Goal: Information Seeking & Learning: Learn about a topic

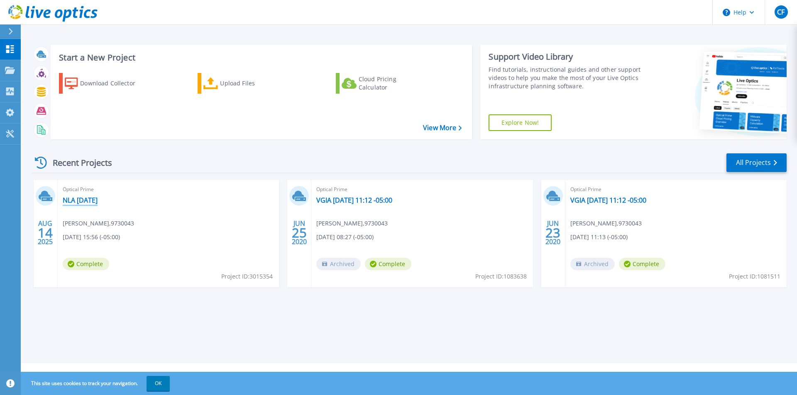
click at [94, 200] on link "NLA August 2025" at bounding box center [80, 200] width 35 height 8
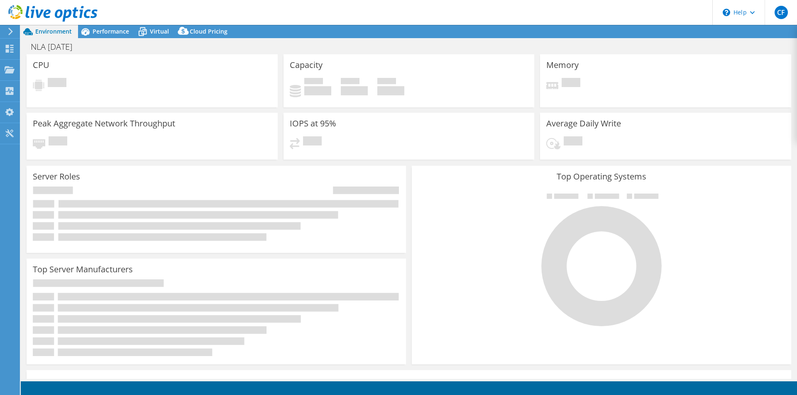
select select "USD"
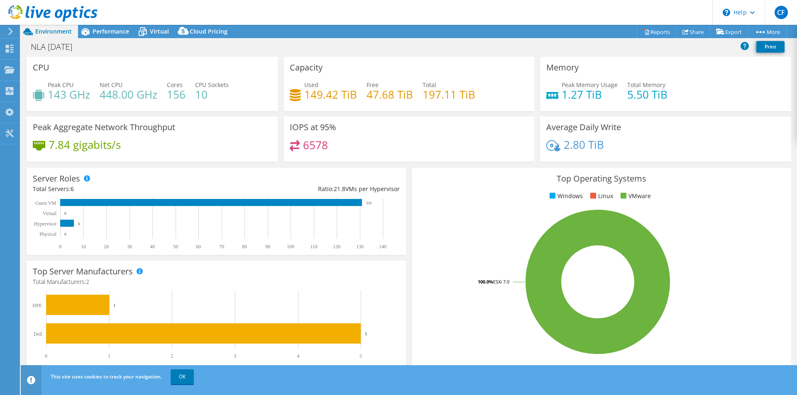
click at [318, 133] on div "IOPS at 95% 6578" at bounding box center [408, 139] width 251 height 45
click at [563, 144] on h4 "2.80 TiB" at bounding box center [583, 144] width 40 height 9
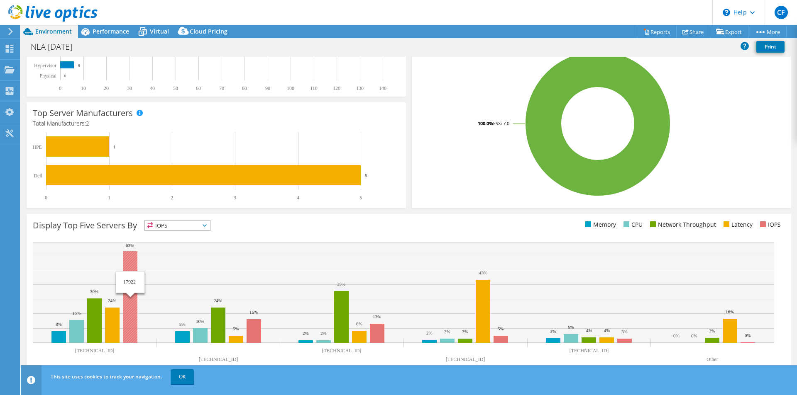
click at [127, 258] on rect at bounding box center [130, 297] width 15 height 92
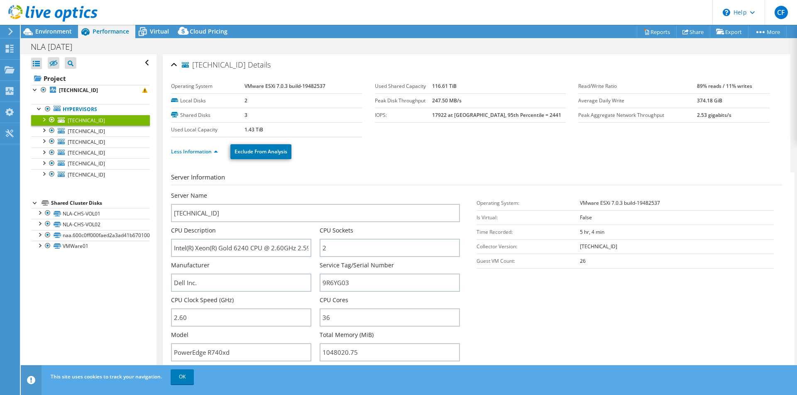
click at [43, 121] on div at bounding box center [43, 119] width 8 height 8
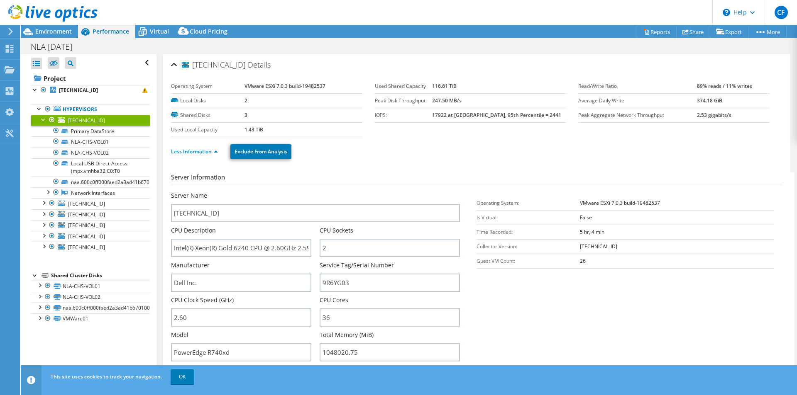
click at [43, 121] on div at bounding box center [43, 119] width 8 height 8
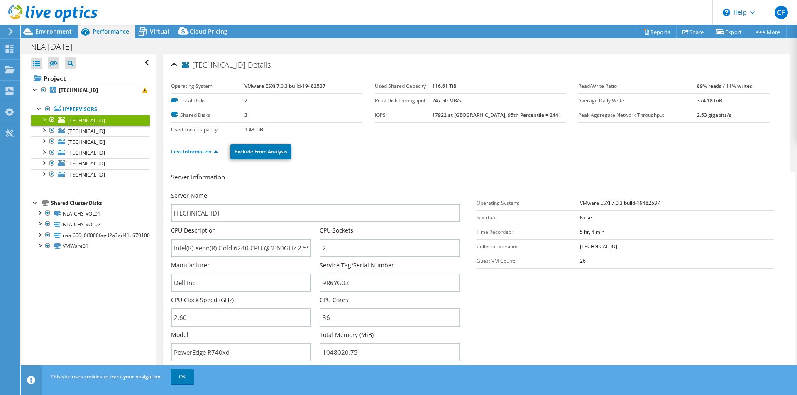
click at [62, 27] on div at bounding box center [49, 14] width 98 height 28
click at [54, 31] on span "Environment" at bounding box center [53, 31] width 37 height 8
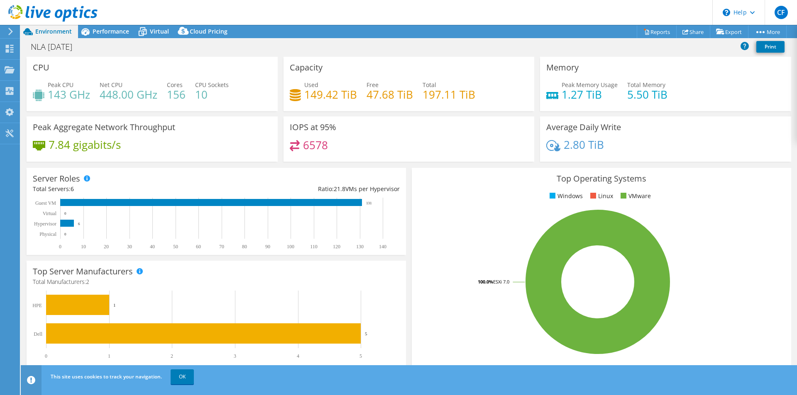
scroll to position [159, 0]
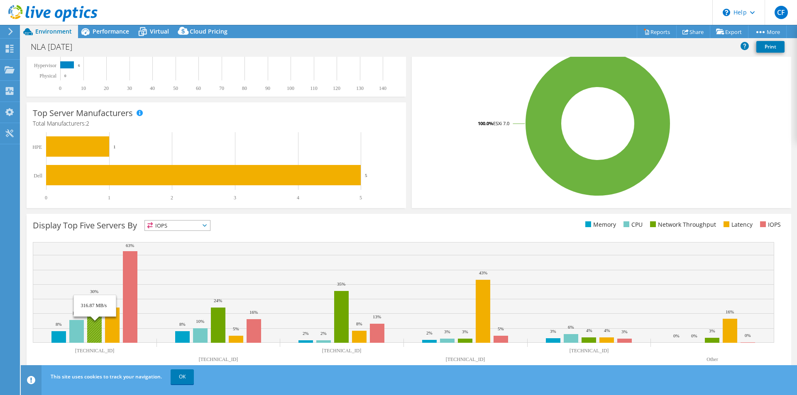
click at [88, 329] on rect at bounding box center [94, 321] width 15 height 44
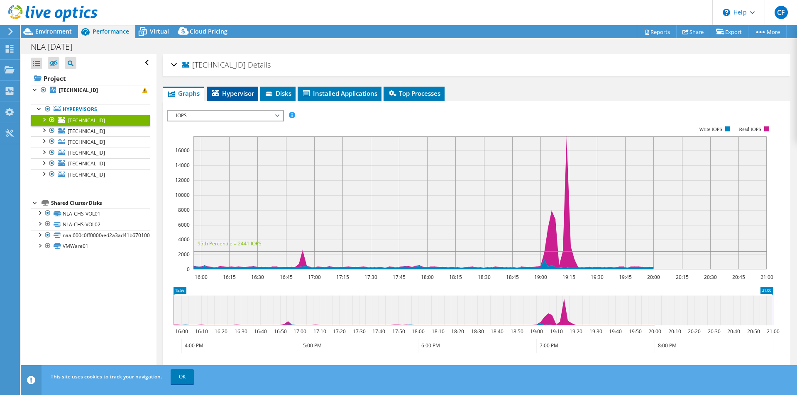
click at [239, 93] on span "Hypervisor" at bounding box center [232, 93] width 43 height 8
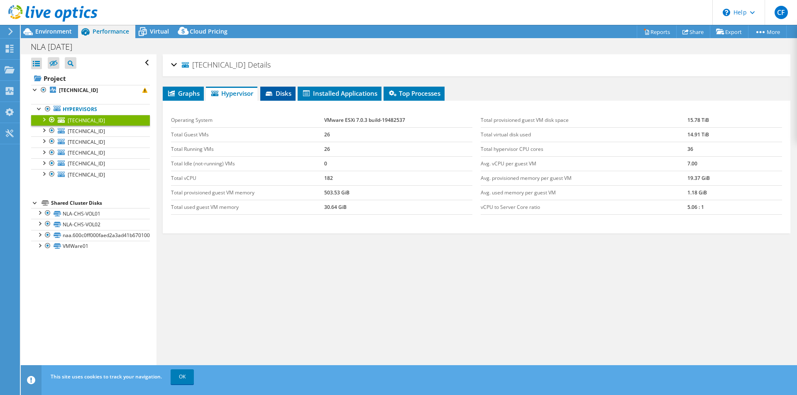
click at [290, 90] on span "Disks" at bounding box center [277, 93] width 27 height 8
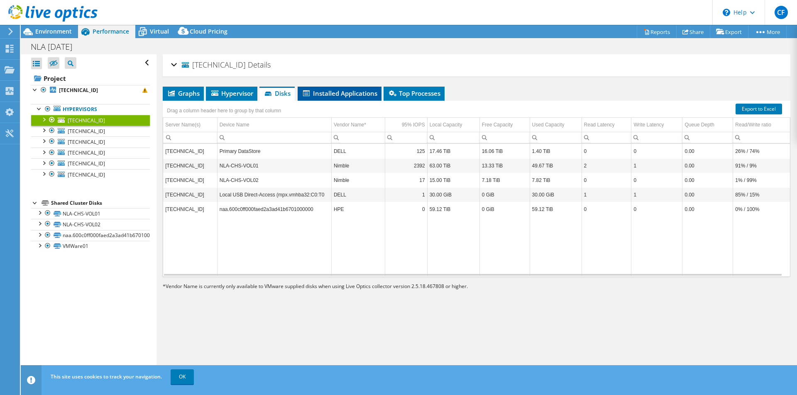
click at [326, 87] on li "Installed Applications" at bounding box center [340, 94] width 84 height 14
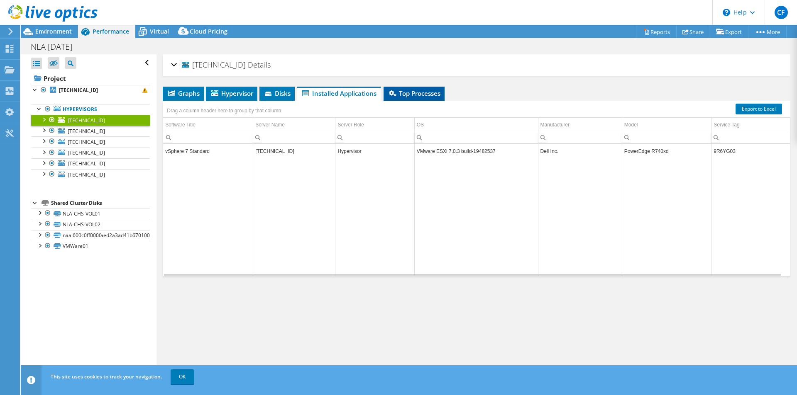
click at [422, 94] on span "Top Processes" at bounding box center [414, 93] width 53 height 8
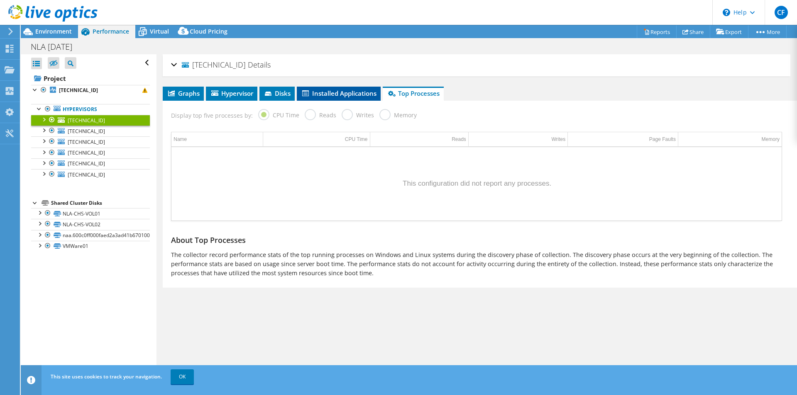
click at [365, 91] on span "Installed Applications" at bounding box center [339, 93] width 76 height 8
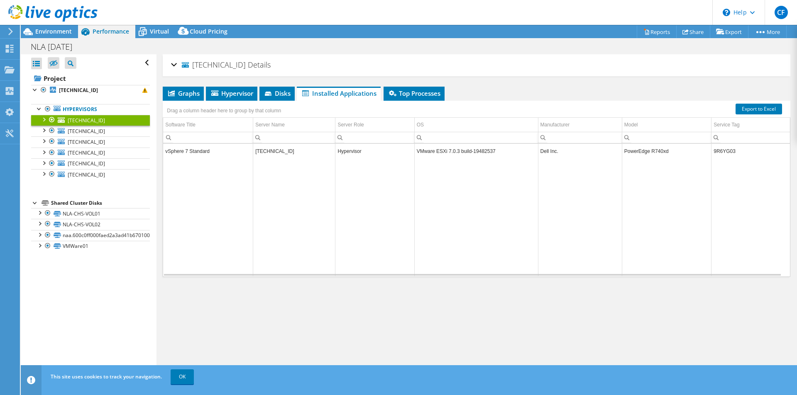
click at [45, 119] on div at bounding box center [43, 119] width 8 height 8
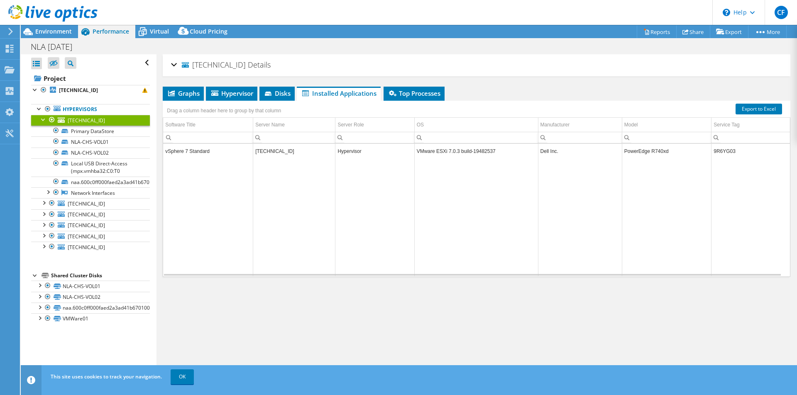
click at [41, 122] on div at bounding box center [43, 119] width 8 height 8
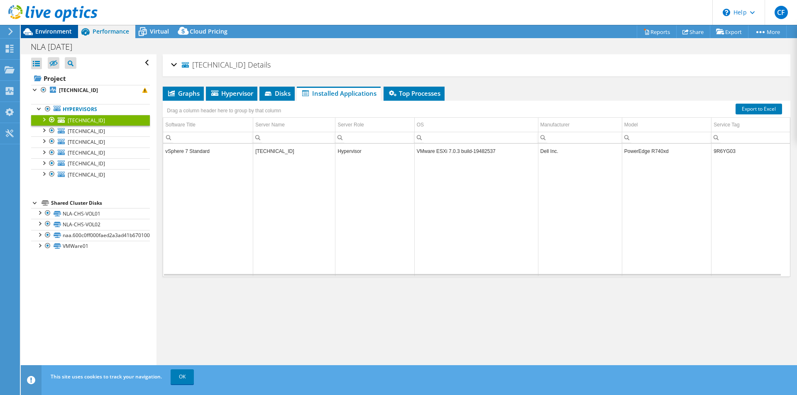
click at [48, 28] on span "Environment" at bounding box center [53, 31] width 37 height 8
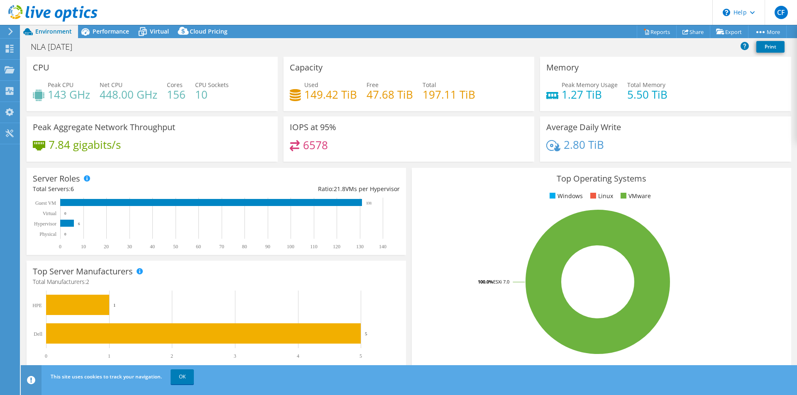
click at [574, 95] on h4 "1.27 TiB" at bounding box center [589, 94] width 56 height 9
click at [546, 97] on icon at bounding box center [552, 95] width 12 height 7
click at [554, 93] on div "Peak Memory Usage 1.27 TiB" at bounding box center [581, 89] width 71 height 19
click at [122, 32] on span "Performance" at bounding box center [111, 31] width 37 height 8
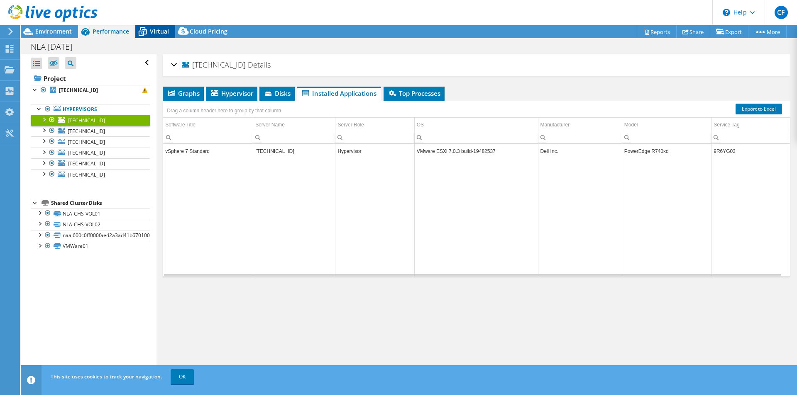
click at [156, 32] on span "Virtual" at bounding box center [159, 31] width 19 height 8
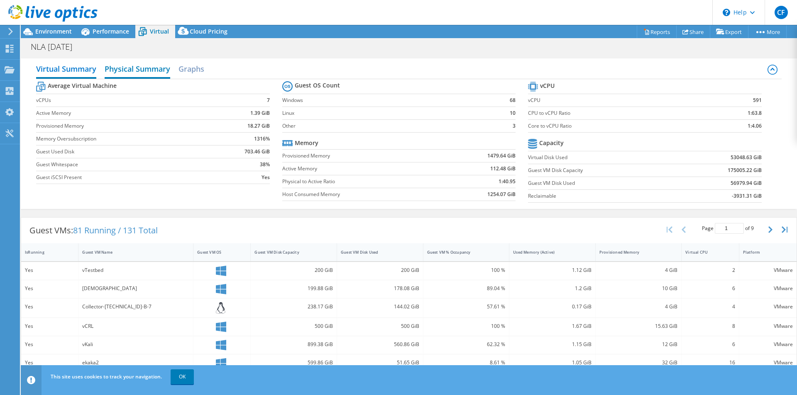
click at [149, 71] on h2 "Physical Summary" at bounding box center [138, 70] width 66 height 18
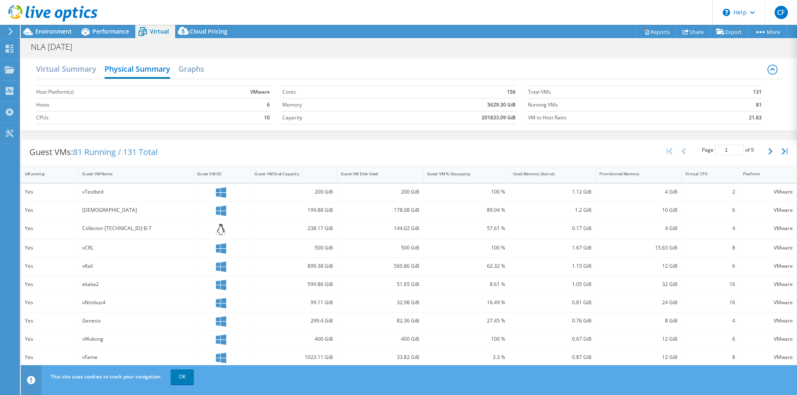
scroll to position [84, 0]
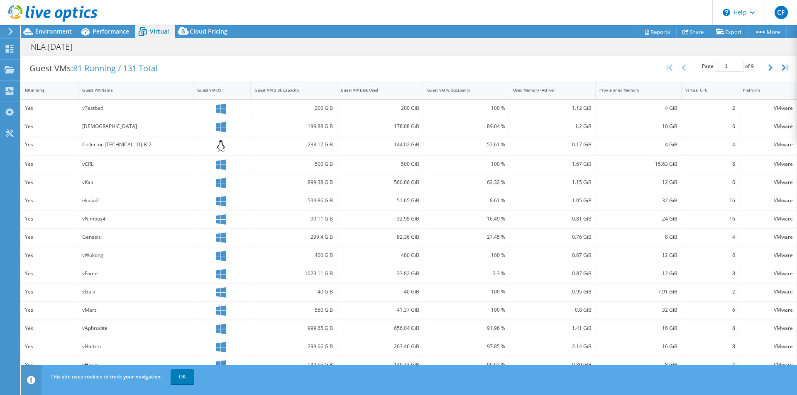
click at [502, 271] on div "3.3 %" at bounding box center [466, 275] width 86 height 18
click at [181, 380] on link "OK" at bounding box center [182, 377] width 23 height 15
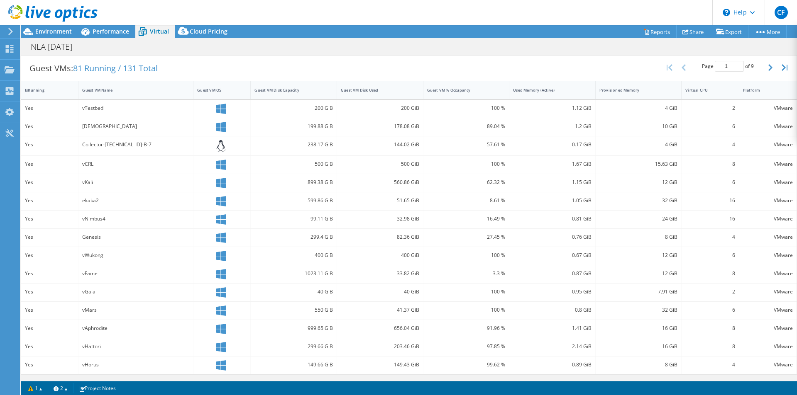
scroll to position [0, 0]
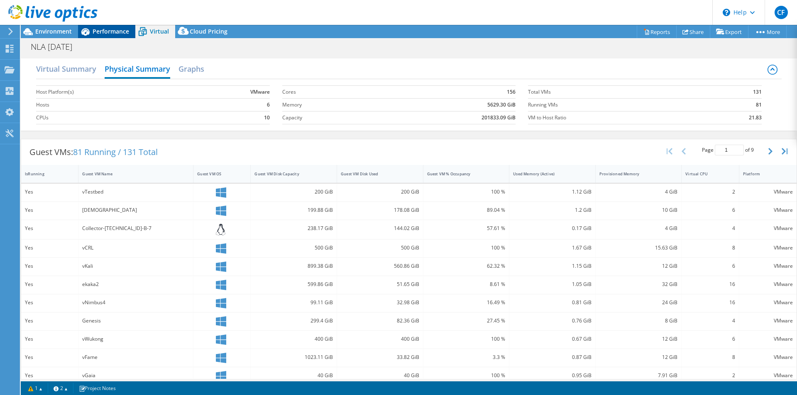
click at [93, 31] on span "Performance" at bounding box center [111, 31] width 37 height 8
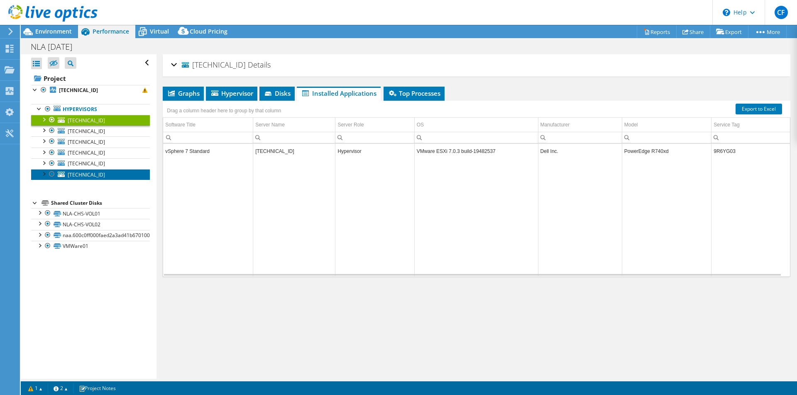
click at [92, 175] on span "[TECHNICAL_ID]" at bounding box center [86, 174] width 37 height 7
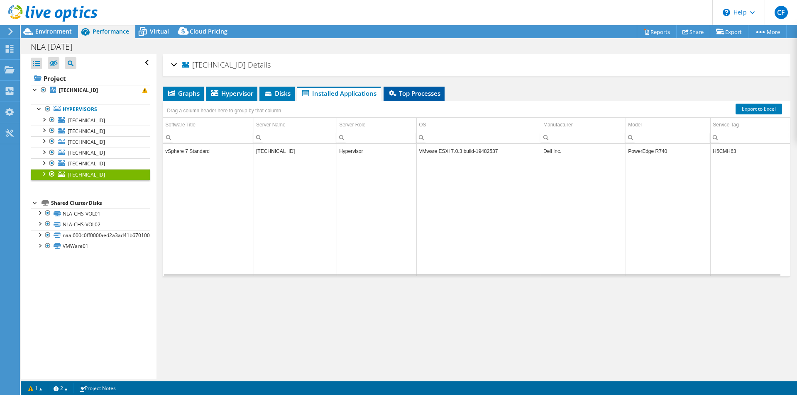
click at [431, 90] on span "Top Processes" at bounding box center [414, 93] width 53 height 8
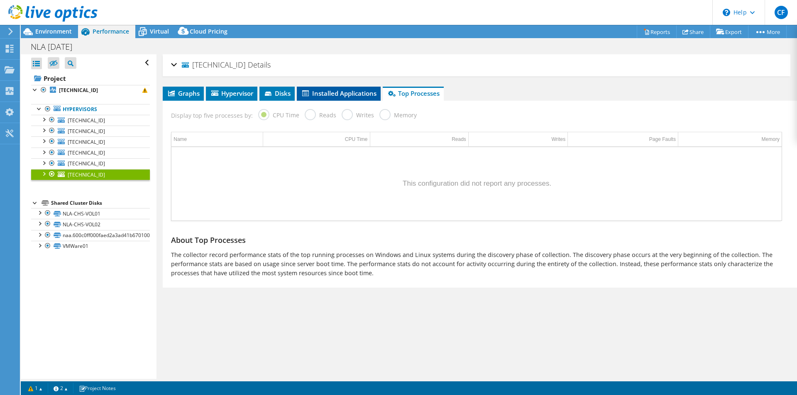
click at [325, 88] on li "Installed Applications" at bounding box center [339, 94] width 84 height 14
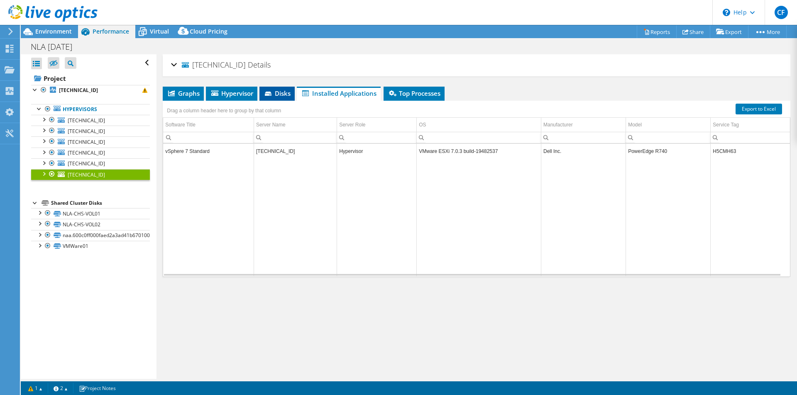
click at [285, 94] on span "Disks" at bounding box center [276, 93] width 27 height 8
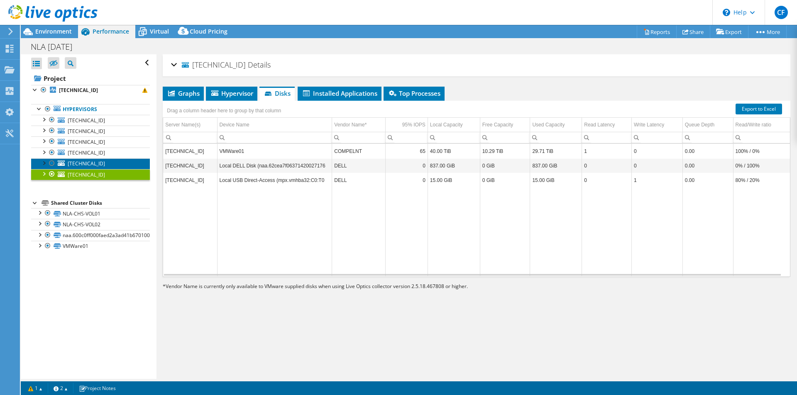
click at [90, 166] on span "[TECHNICAL_ID]" at bounding box center [86, 163] width 37 height 7
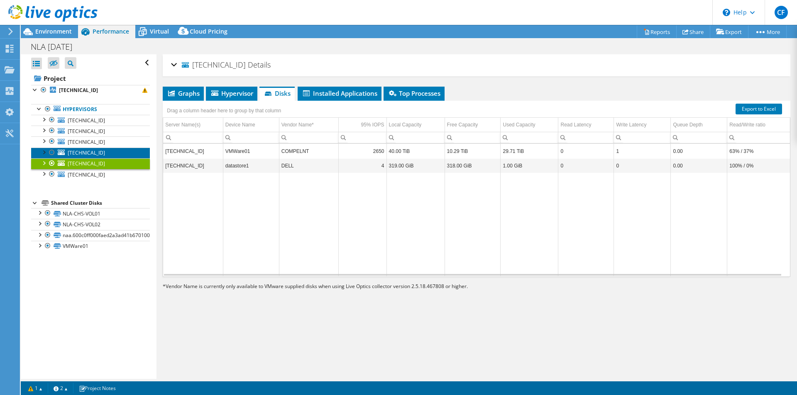
click at [90, 154] on span "10.115.204.183" at bounding box center [86, 152] width 37 height 7
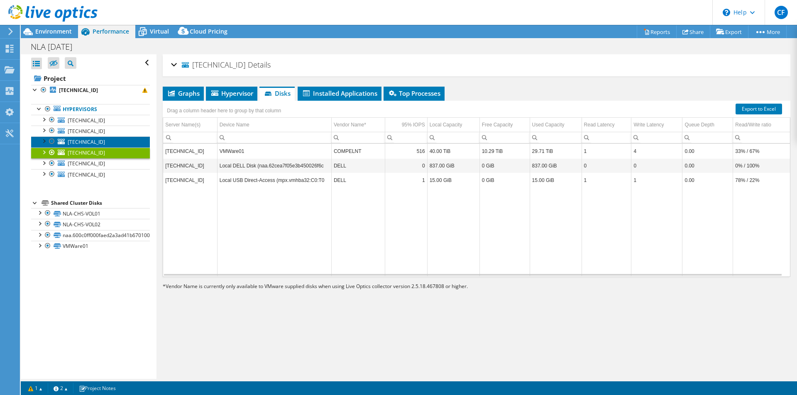
click at [93, 141] on span "10.115.204.239" at bounding box center [86, 142] width 37 height 7
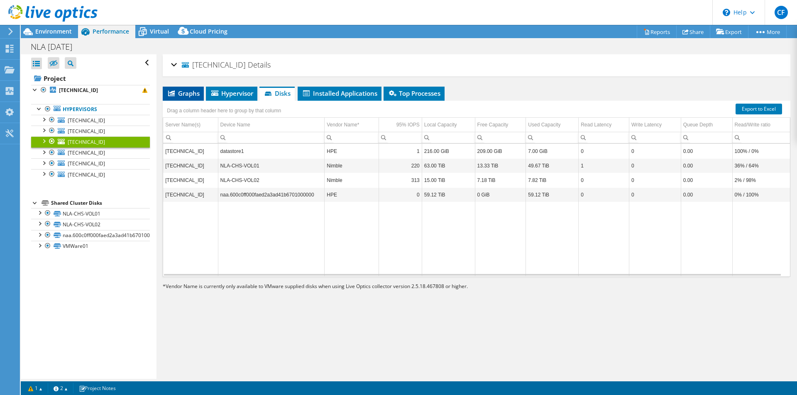
click at [196, 95] on span "Graphs" at bounding box center [183, 93] width 33 height 8
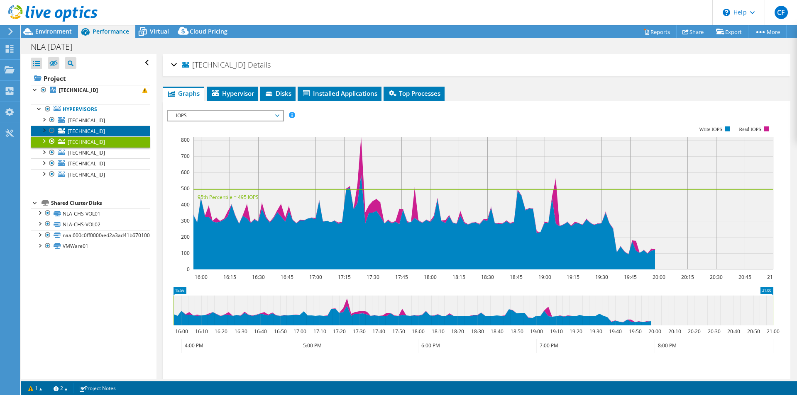
click at [96, 134] on span "10.115.204.170" at bounding box center [86, 131] width 37 height 7
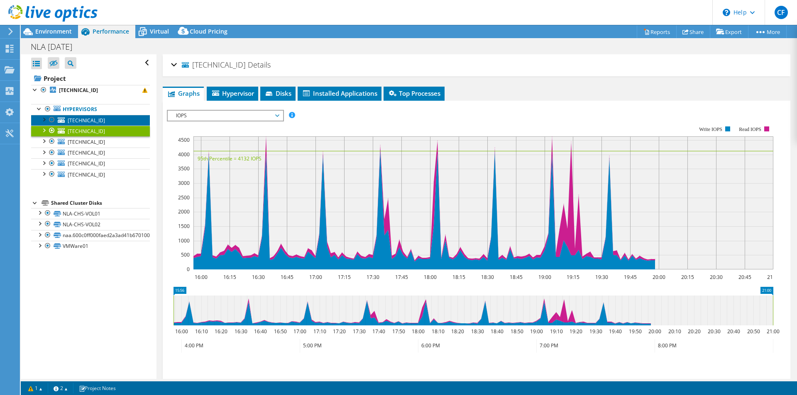
click at [98, 116] on link "10.115.204.146" at bounding box center [90, 120] width 119 height 11
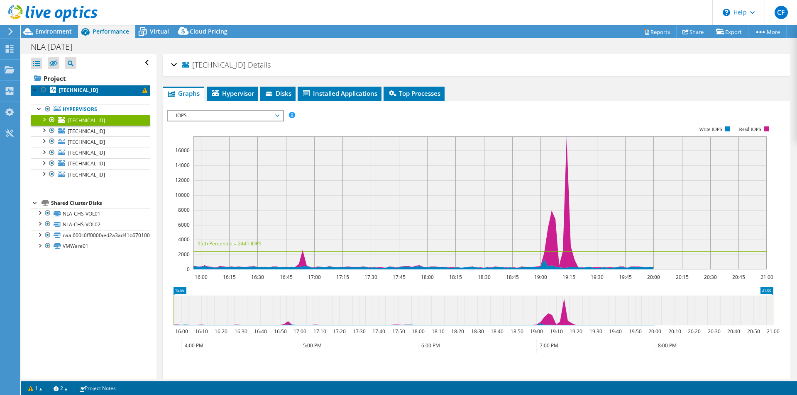
click at [82, 90] on b "10.115.204.146" at bounding box center [78, 90] width 39 height 7
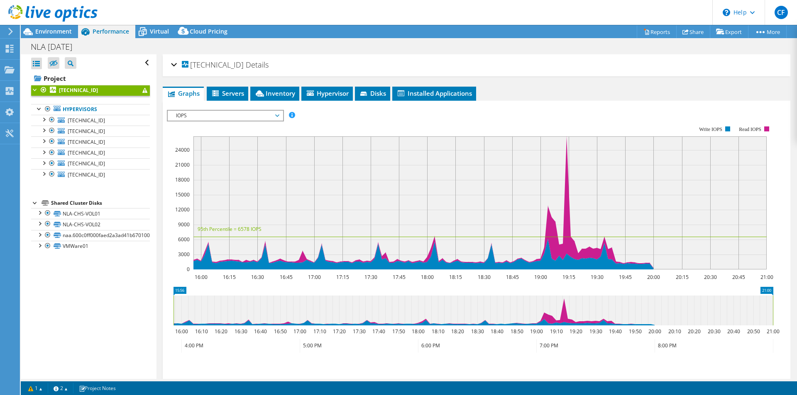
click at [47, 27] on div at bounding box center [49, 14] width 98 height 28
click at [49, 32] on span "Environment" at bounding box center [53, 31] width 37 height 8
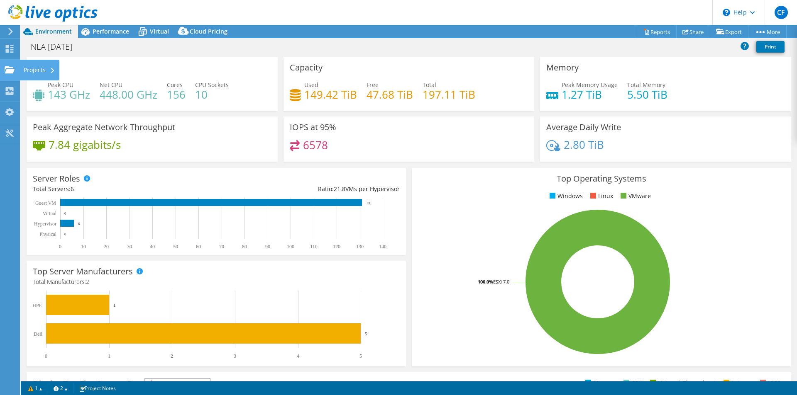
click at [6, 71] on use at bounding box center [10, 69] width 10 height 7
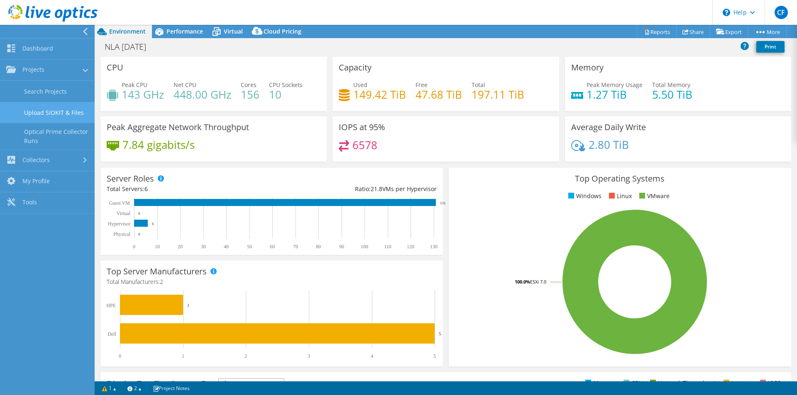
click at [56, 110] on link "Upload SIOKIT & Files" at bounding box center [47, 112] width 95 height 21
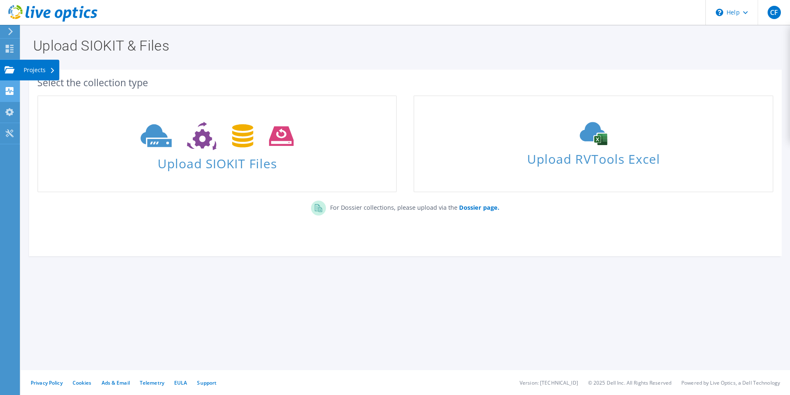
click at [5, 95] on div at bounding box center [10, 92] width 10 height 9
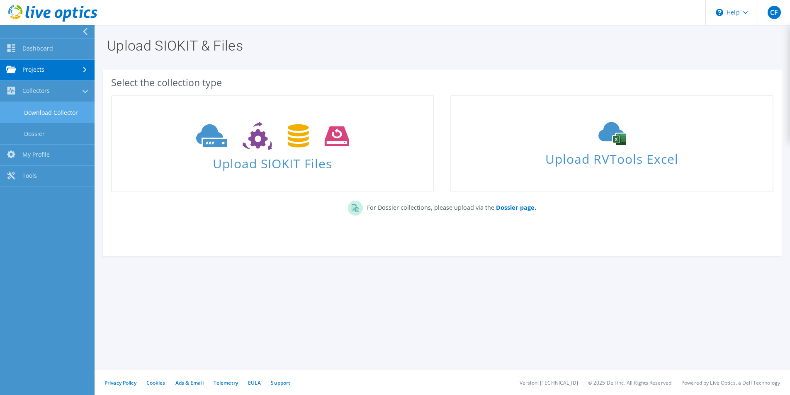
click at [56, 114] on link "Download Collector" at bounding box center [47, 112] width 95 height 21
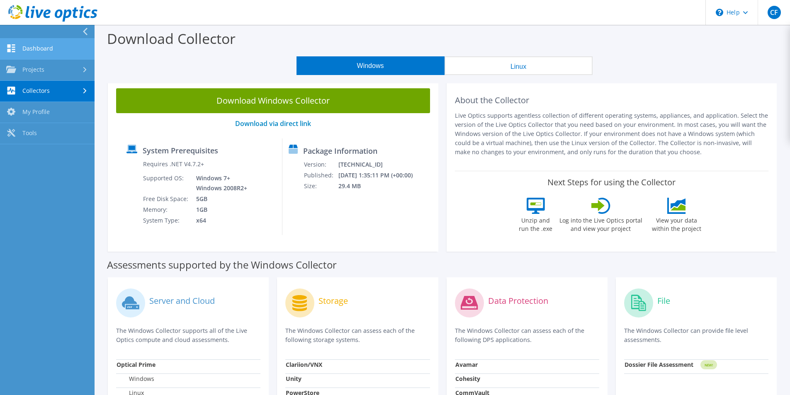
click at [60, 53] on link "Dashboard" at bounding box center [47, 49] width 95 height 21
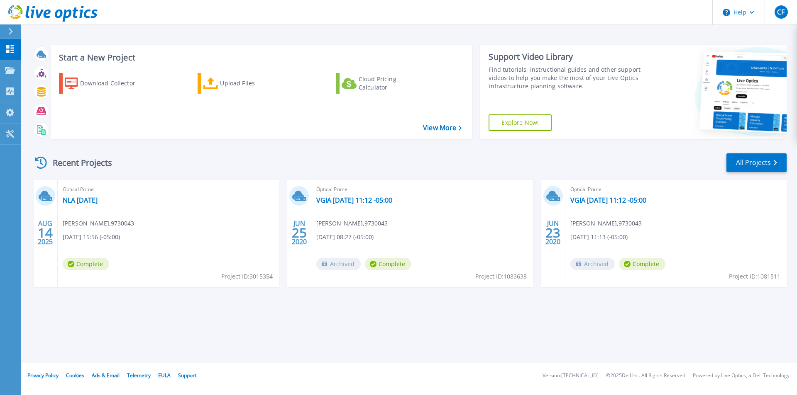
click at [17, 28] on div at bounding box center [13, 31] width 13 height 14
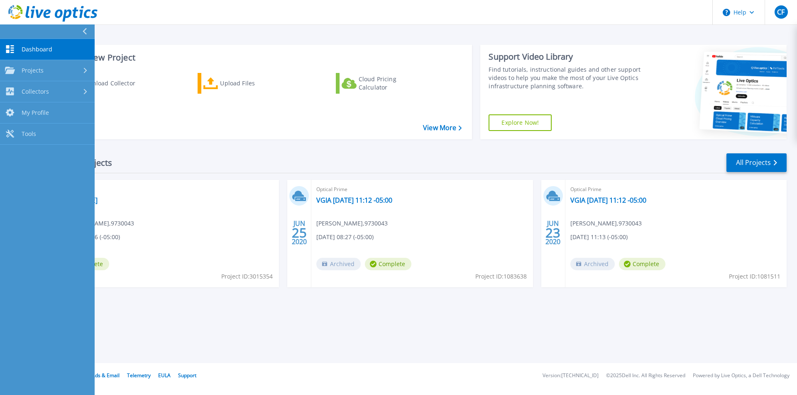
click at [168, 309] on div "Recent Projects All Projects AUG 14 2025 Optical Prime NLA August 2025 Carson F…" at bounding box center [409, 228] width 754 height 165
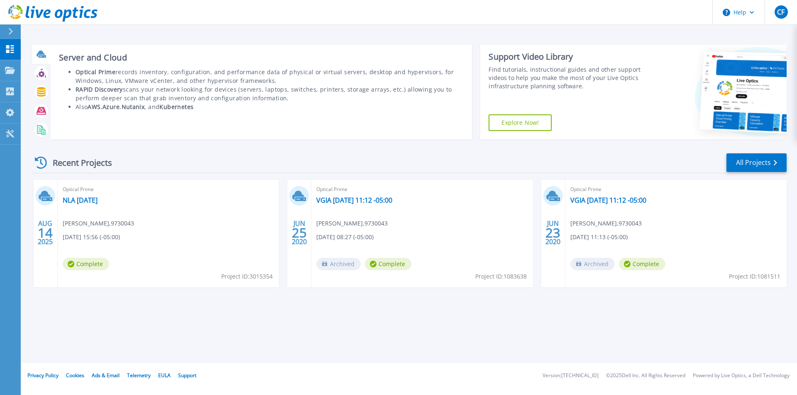
click at [41, 57] on icon at bounding box center [42, 54] width 10 height 10
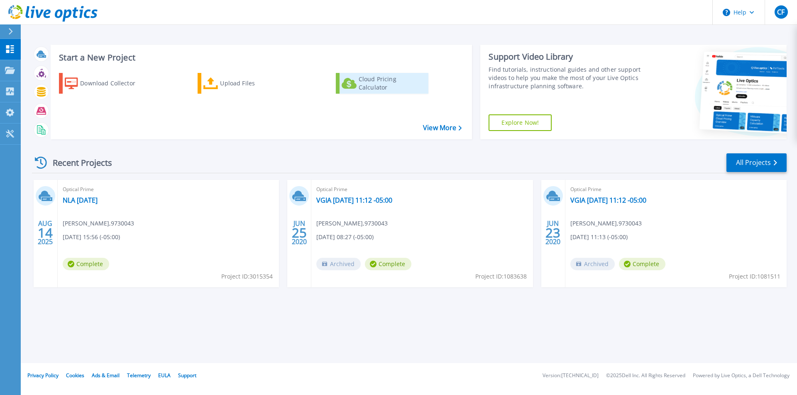
click at [409, 90] on div "Cloud Pricing Calculator" at bounding box center [392, 83] width 66 height 17
click at [10, 97] on link "Collectors Collectors" at bounding box center [10, 91] width 21 height 21
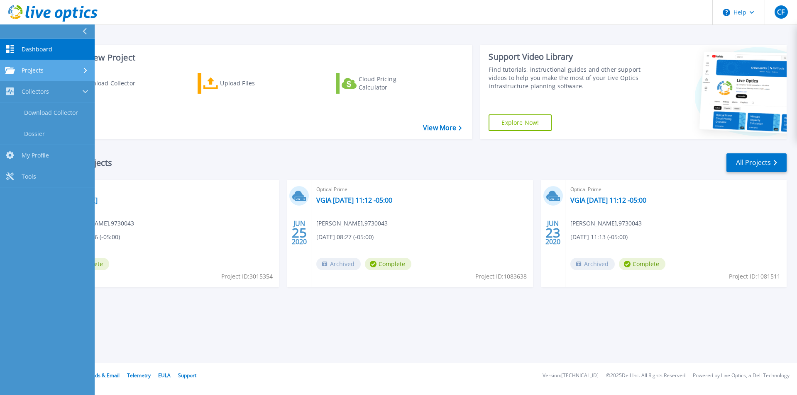
click at [49, 76] on link "Projects Projects" at bounding box center [47, 70] width 95 height 21
click at [34, 67] on span "Projects" at bounding box center [33, 70] width 22 height 7
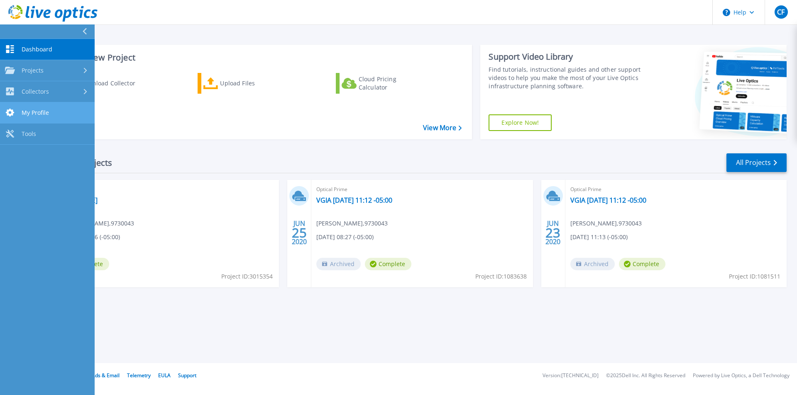
click at [34, 112] on span "My Profile" at bounding box center [35, 112] width 27 height 7
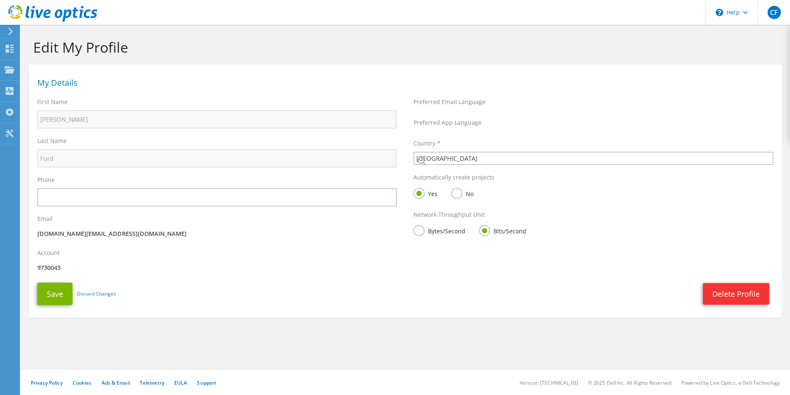
select select "108"
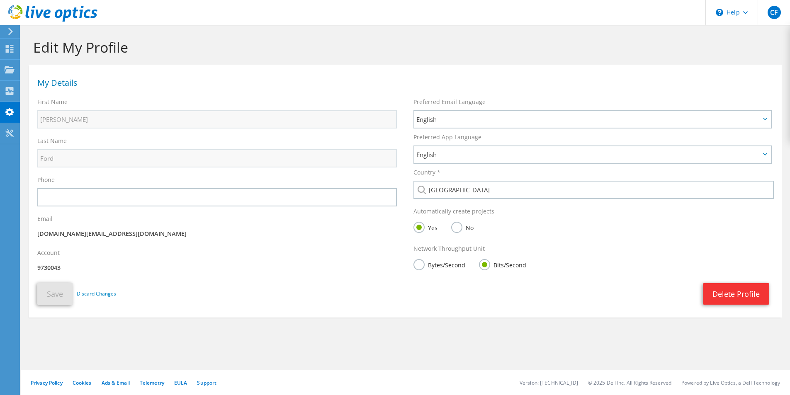
click at [8, 30] on icon at bounding box center [10, 31] width 6 height 7
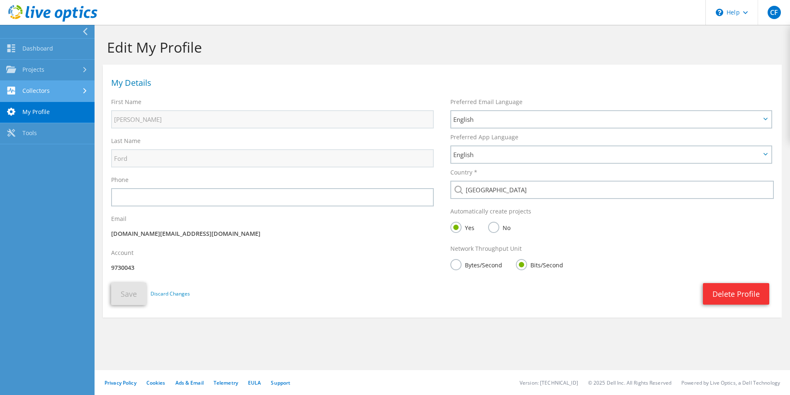
click at [57, 87] on link "Collectors" at bounding box center [47, 91] width 95 height 21
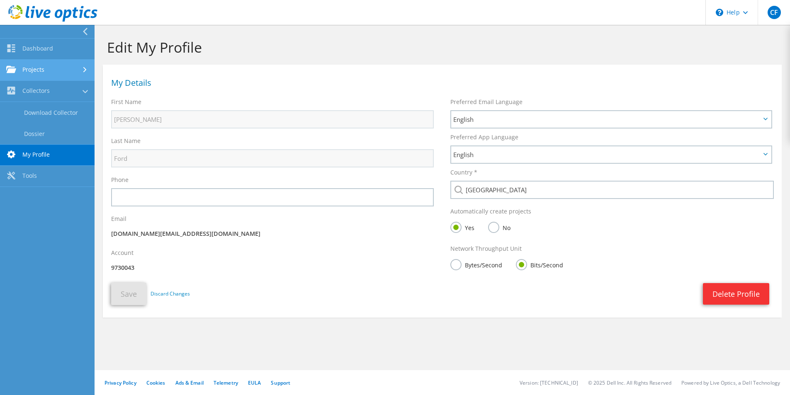
click at [46, 63] on link "Projects" at bounding box center [47, 70] width 95 height 21
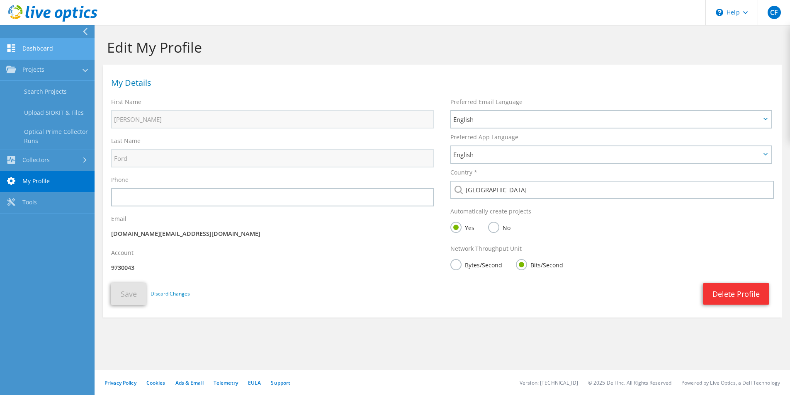
click at [55, 42] on link "Dashboard" at bounding box center [47, 49] width 95 height 21
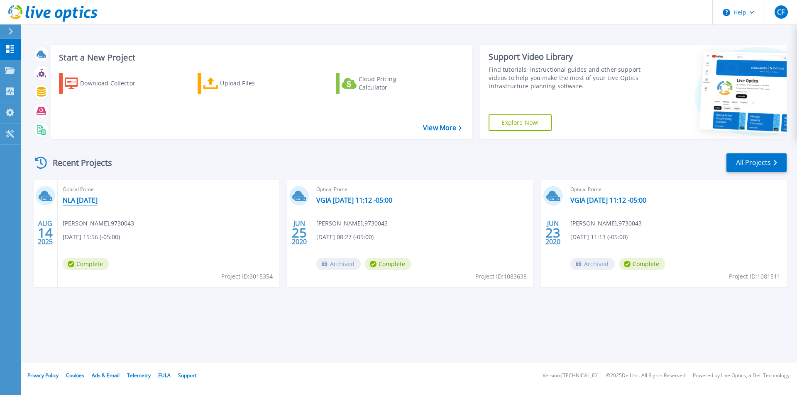
click at [90, 198] on link "NLA [DATE]" at bounding box center [80, 200] width 35 height 8
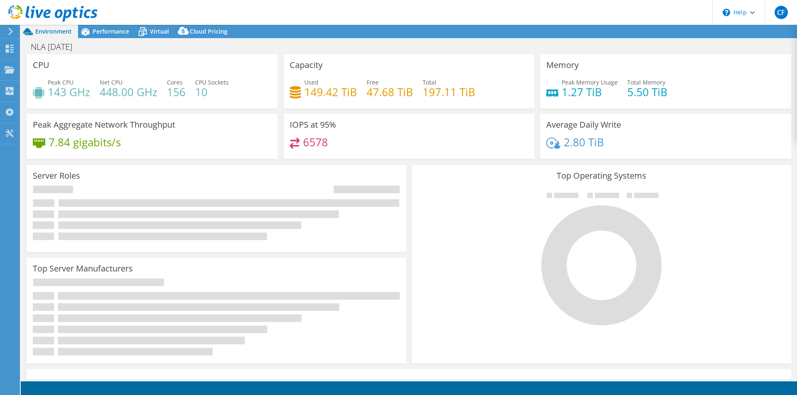
select select "USD"
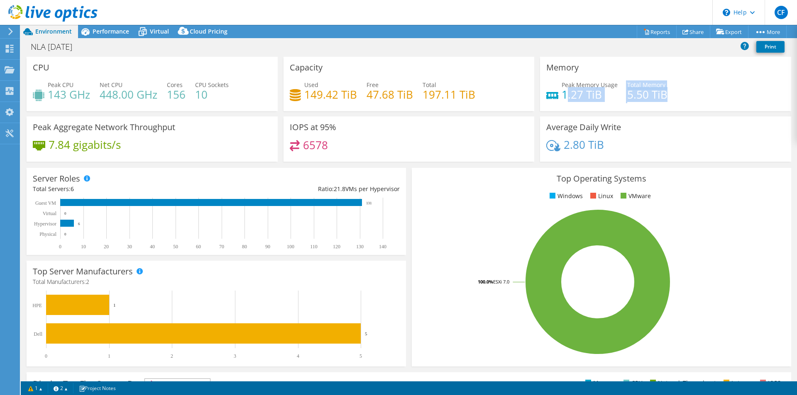
drag, startPoint x: 670, startPoint y: 94, endPoint x: 559, endPoint y: 88, distance: 111.4
click at [559, 88] on div "Peak Memory Usage 1.27 TiB Total Memory 5.50 TiB" at bounding box center [665, 93] width 239 height 27
click at [561, 72] on h3 "Memory" at bounding box center [562, 67] width 32 height 9
click at [101, 96] on h4 "448.00 GHz" at bounding box center [129, 94] width 58 height 9
click at [54, 93] on h4 "143 GHz" at bounding box center [69, 94] width 42 height 9
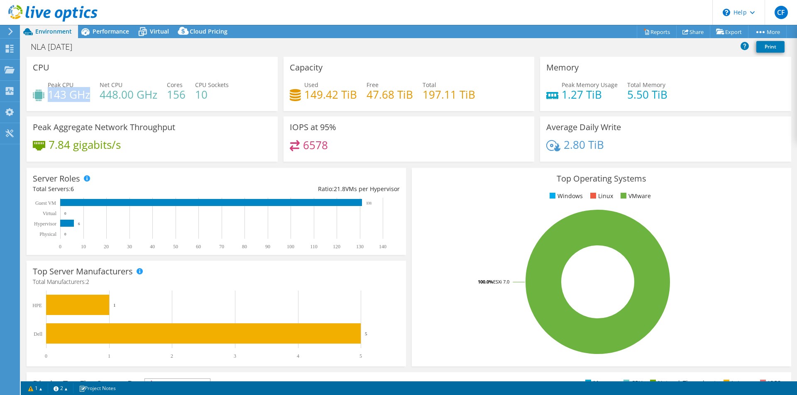
drag, startPoint x: 49, startPoint y: 95, endPoint x: 89, endPoint y: 93, distance: 40.7
click at [89, 93] on h4 "143 GHz" at bounding box center [69, 94] width 42 height 9
drag, startPoint x: 186, startPoint y: 96, endPoint x: 165, endPoint y: 99, distance: 21.7
click at [165, 99] on div "Peak CPU 143 GHz Net CPU 448.00 GHz Cores 156 CPU Sockets 10" at bounding box center [152, 93] width 239 height 27
drag, startPoint x: 211, startPoint y: 96, endPoint x: 193, endPoint y: 96, distance: 18.7
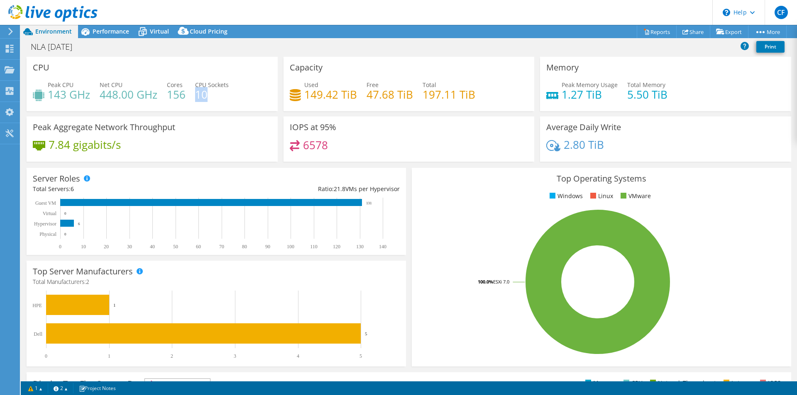
click at [193, 96] on div "Peak CPU 143 GHz Net CPU 448.00 GHz Cores 156 CPU Sockets 10" at bounding box center [152, 93] width 239 height 27
drag, startPoint x: 31, startPoint y: 128, endPoint x: 193, endPoint y: 126, distance: 161.8
click at [193, 126] on div "Peak Aggregate Network Throughput 7.84 gigabits/s" at bounding box center [152, 139] width 251 height 45
drag, startPoint x: 46, startPoint y: 145, endPoint x: 124, endPoint y: 149, distance: 77.7
click at [124, 149] on div "7.84 gigabits/s" at bounding box center [152, 148] width 239 height 17
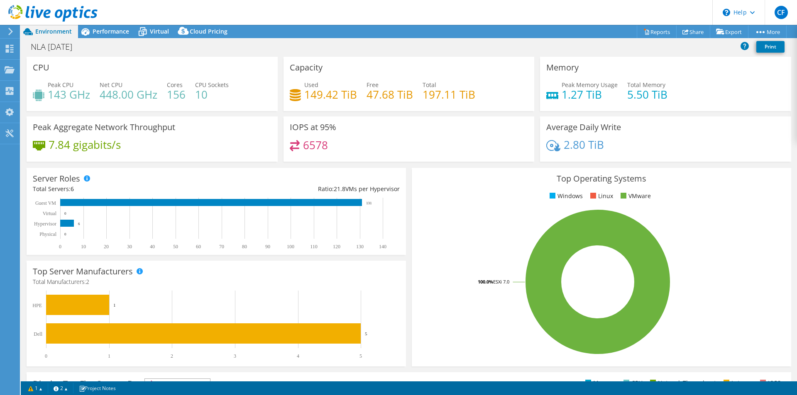
click at [550, 146] on icon at bounding box center [553, 145] width 14 height 11
click at [582, 140] on h4 "2.80 TiB" at bounding box center [583, 144] width 40 height 9
click at [579, 123] on h3 "Average Daily Write" at bounding box center [583, 127] width 75 height 9
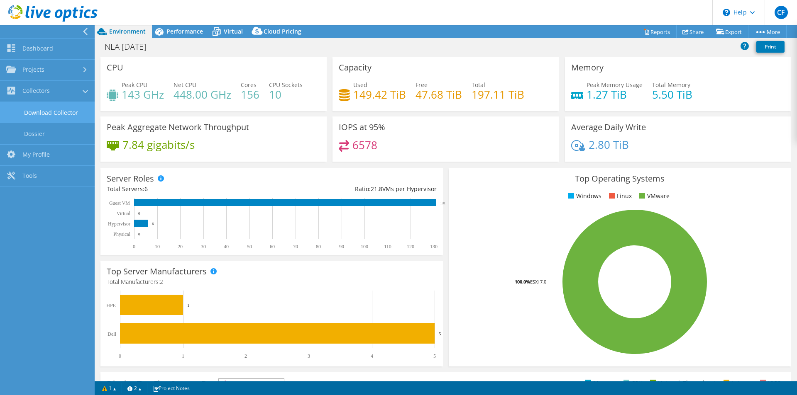
click at [54, 117] on link "Download Collector" at bounding box center [47, 112] width 95 height 21
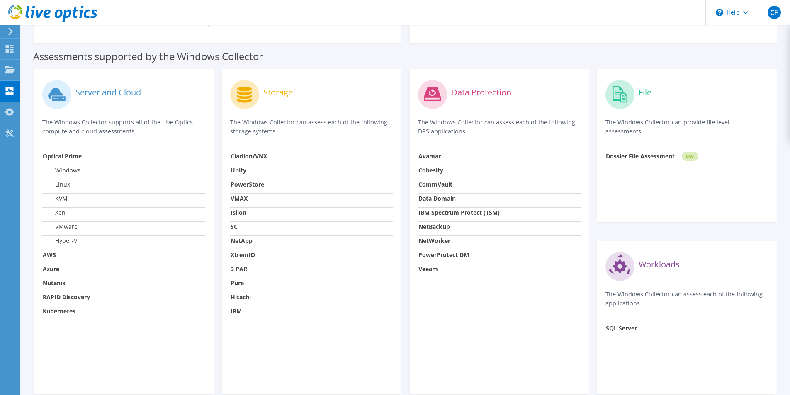
scroll to position [1, 0]
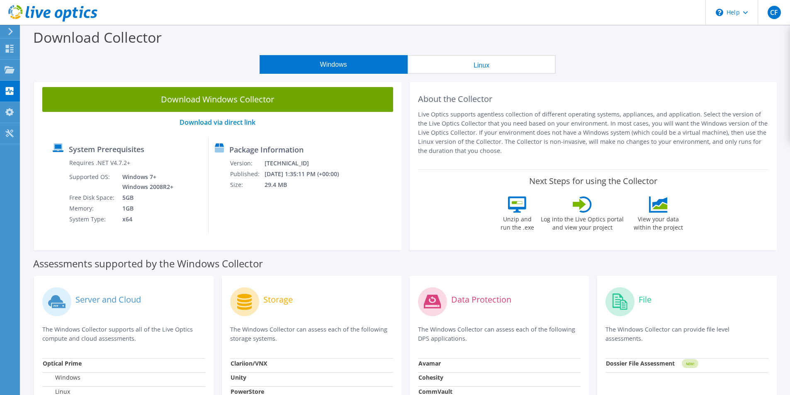
click at [430, 66] on button "Linux" at bounding box center [482, 64] width 148 height 19
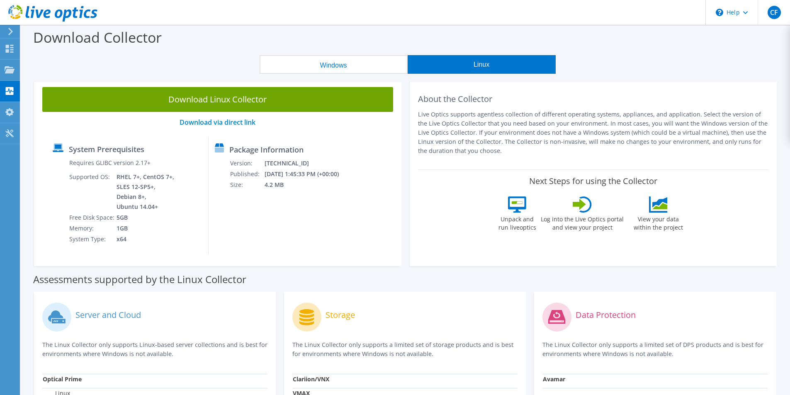
click at [339, 64] on button "Windows" at bounding box center [334, 64] width 148 height 19
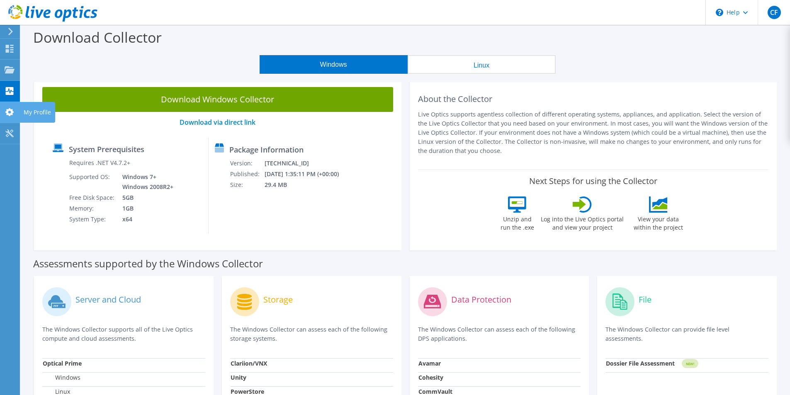
click at [13, 113] on icon at bounding box center [10, 112] width 10 height 8
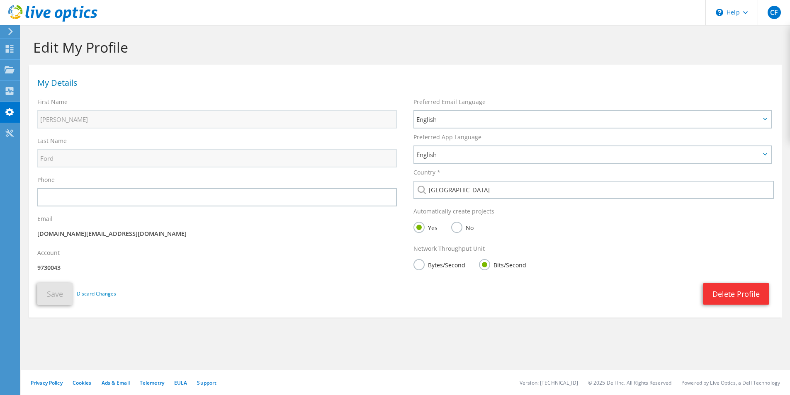
click at [20, 80] on div "CF End User Carson Ford carson.ford@nla.gov.jm 9730043 My Profile Log Out \n He…" at bounding box center [395, 197] width 790 height 395
click at [12, 73] on use at bounding box center [10, 69] width 10 height 7
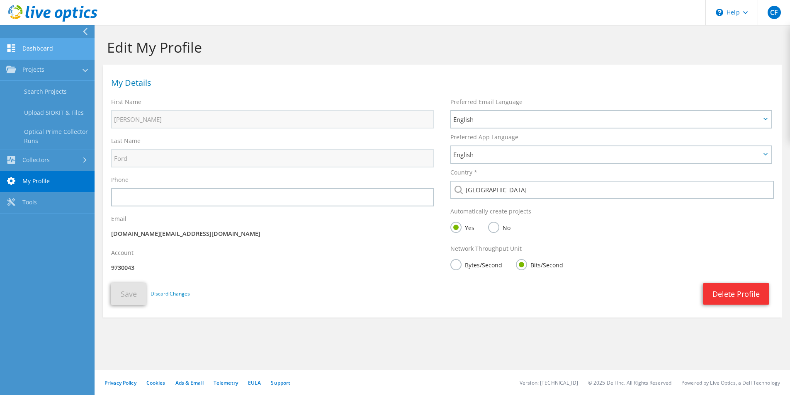
click at [53, 49] on link "Dashboard" at bounding box center [47, 49] width 95 height 21
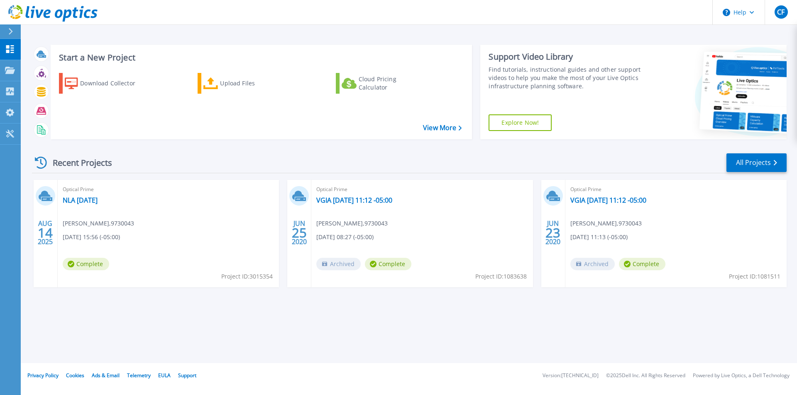
click at [88, 262] on span "Complete" at bounding box center [86, 264] width 46 height 12
click at [88, 198] on link "NLA [DATE]" at bounding box center [80, 200] width 35 height 8
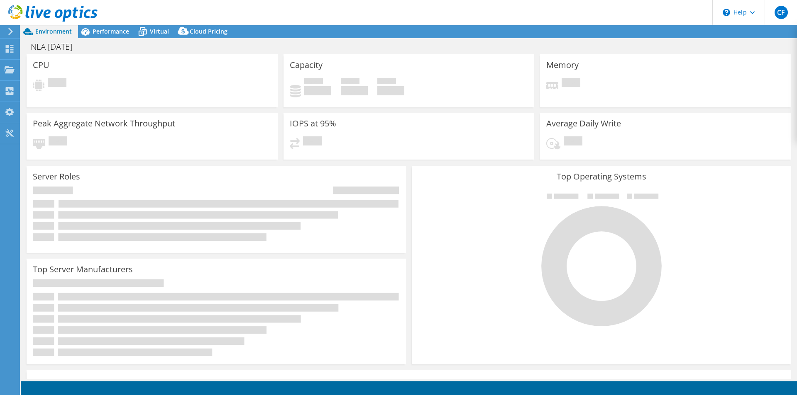
select select "USD"
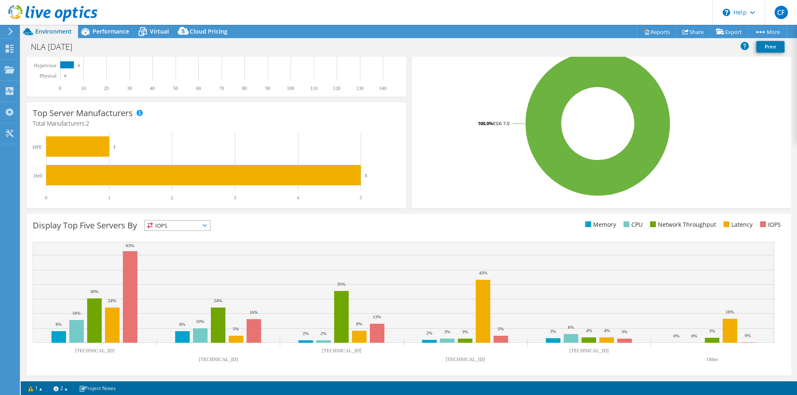
scroll to position [117, 0]
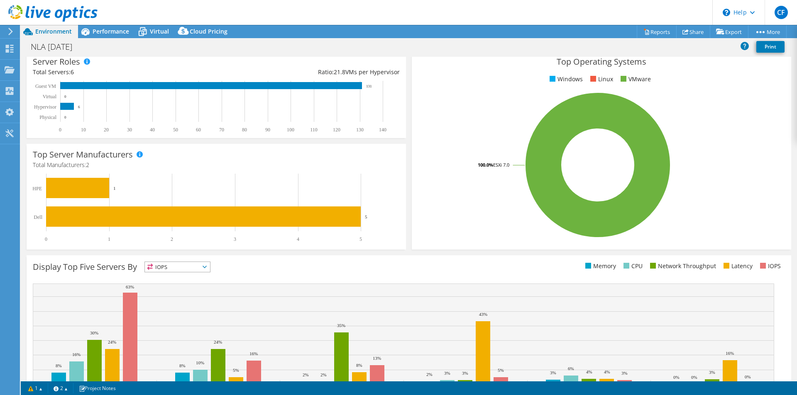
click at [194, 269] on span "IOPS" at bounding box center [177, 267] width 65 height 10
click at [190, 290] on li "Memory" at bounding box center [177, 290] width 65 height 12
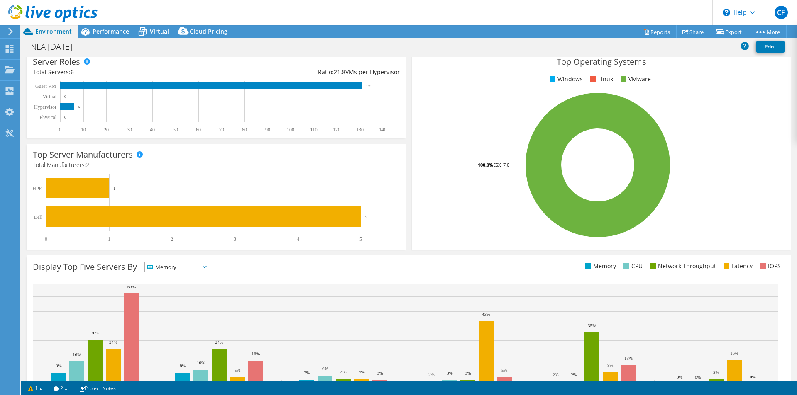
scroll to position [159, 0]
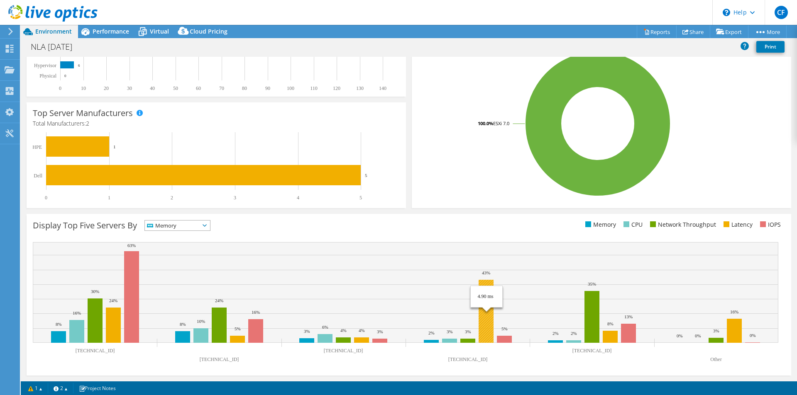
click at [487, 288] on rect at bounding box center [485, 311] width 15 height 63
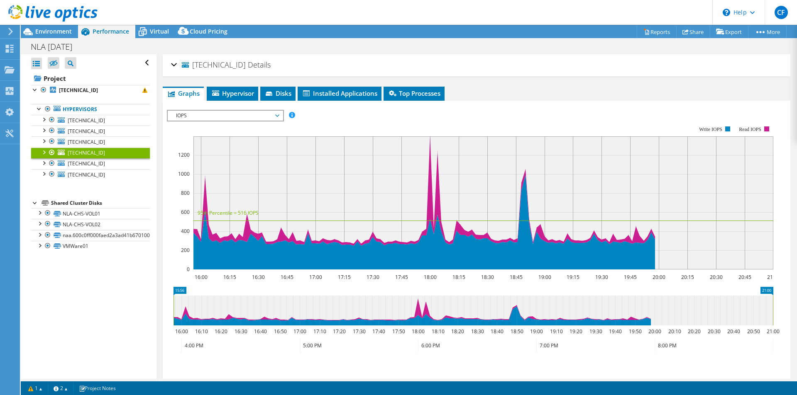
click at [264, 116] on span "IOPS" at bounding box center [225, 116] width 107 height 10
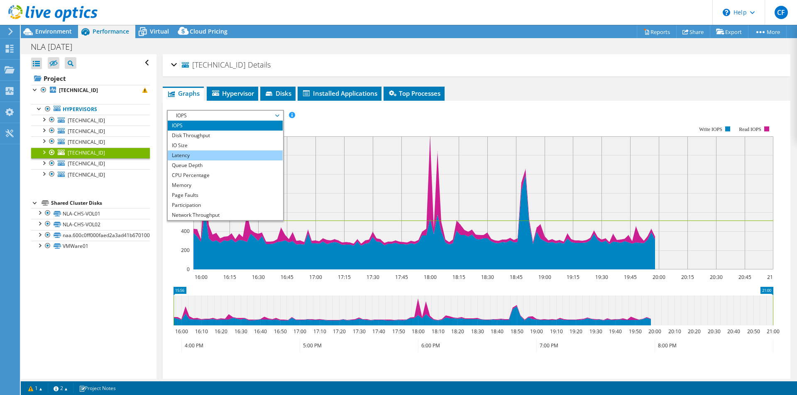
click at [237, 155] on li "Latency" at bounding box center [225, 156] width 115 height 10
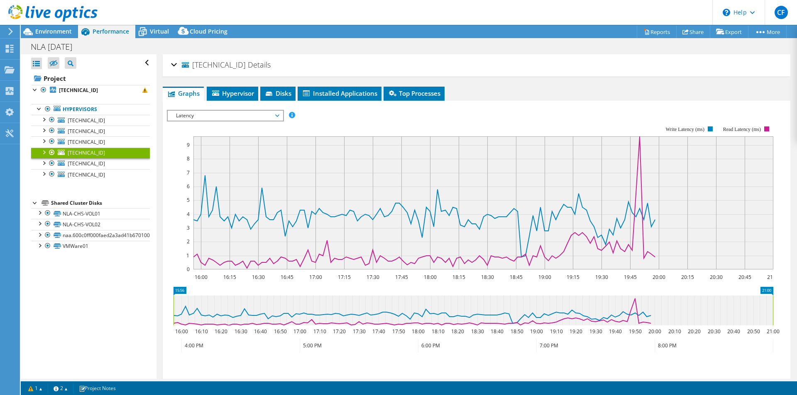
click at [250, 113] on span "Latency" at bounding box center [225, 116] width 107 height 10
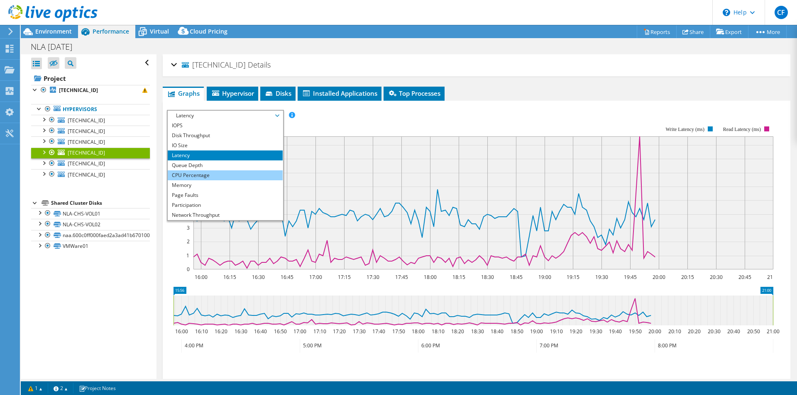
click at [223, 173] on li "CPU Percentage" at bounding box center [225, 176] width 115 height 10
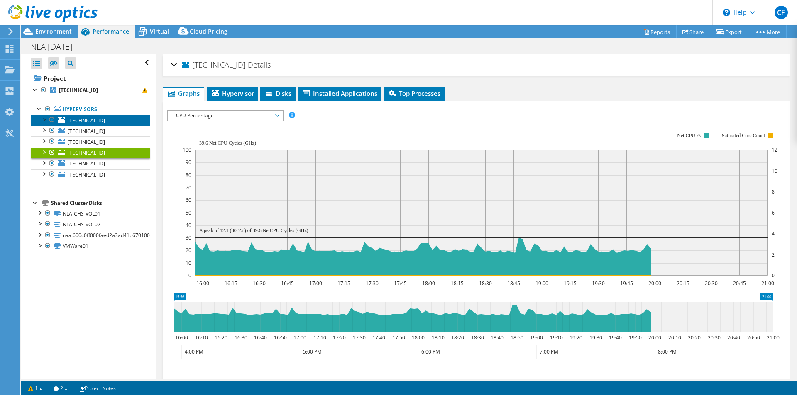
click at [105, 124] on link "10.115.204.146" at bounding box center [90, 120] width 119 height 11
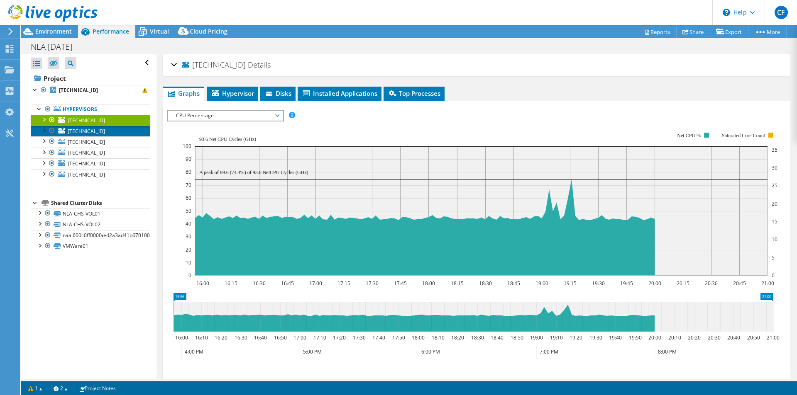
click at [106, 134] on link "10.115.204.170" at bounding box center [90, 131] width 119 height 11
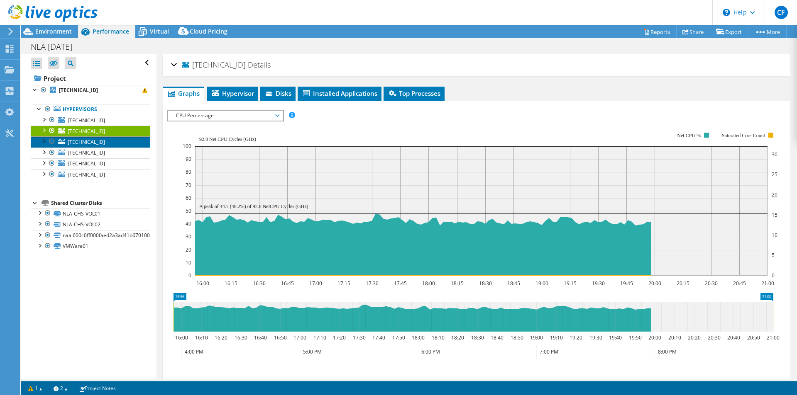
click at [112, 144] on link "10.115.204.239" at bounding box center [90, 142] width 119 height 11
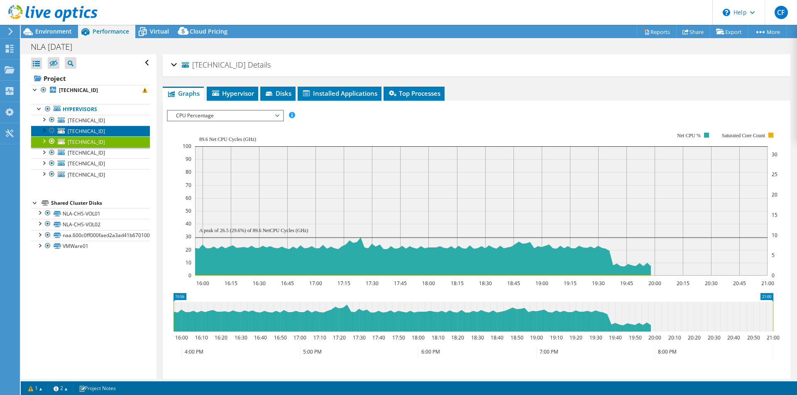
click at [100, 128] on span "10.115.204.170" at bounding box center [86, 131] width 37 height 7
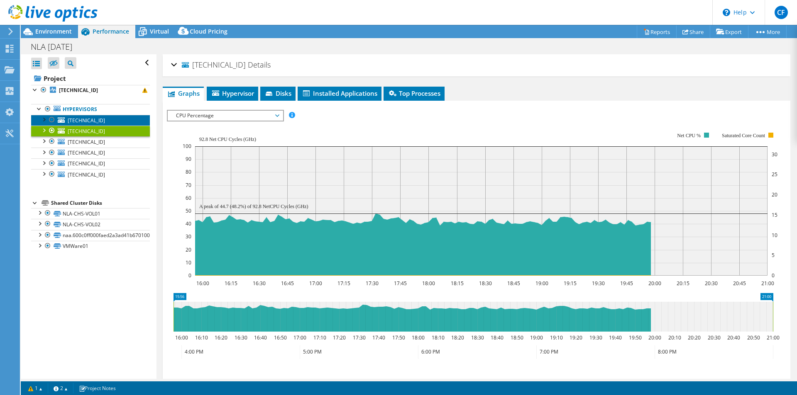
click at [105, 120] on link "10.115.204.146" at bounding box center [90, 120] width 119 height 11
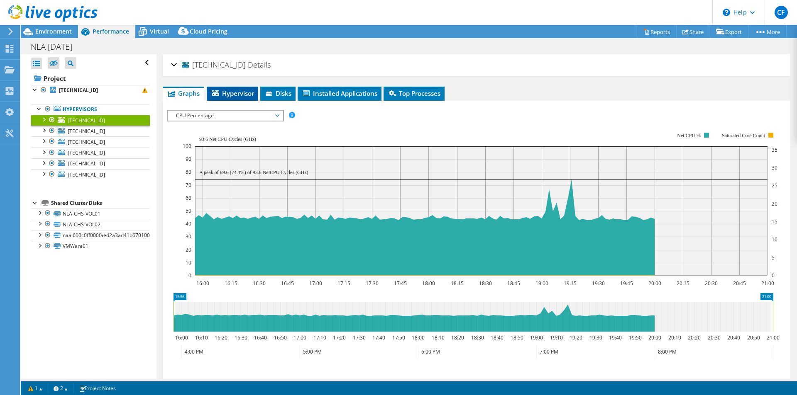
click at [237, 98] on li "Hypervisor" at bounding box center [232, 94] width 51 height 14
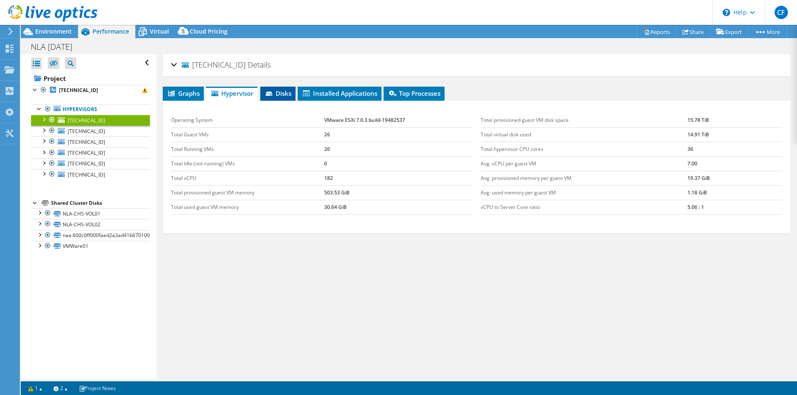
click at [271, 97] on icon at bounding box center [270, 94] width 8 height 5
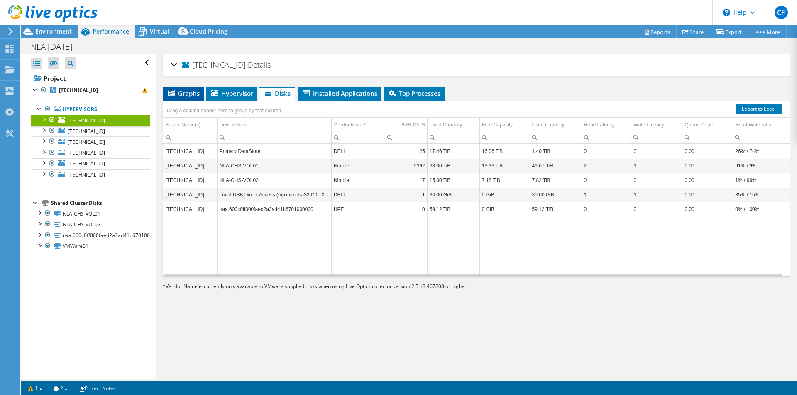
click at [195, 93] on span "Graphs" at bounding box center [183, 93] width 33 height 8
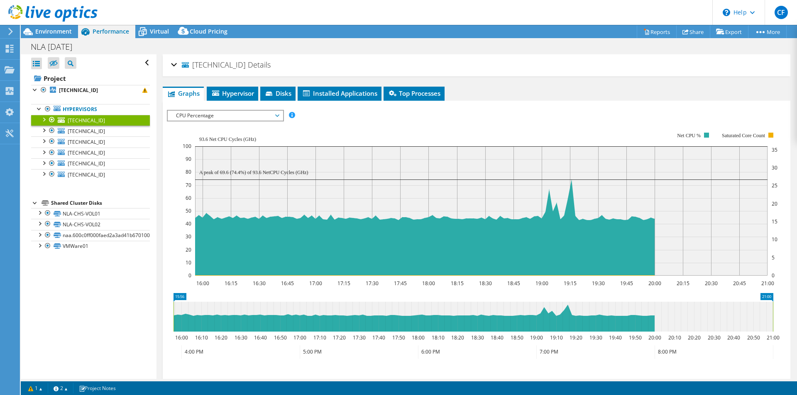
click at [256, 113] on span "CPU Percentage" at bounding box center [225, 116] width 107 height 10
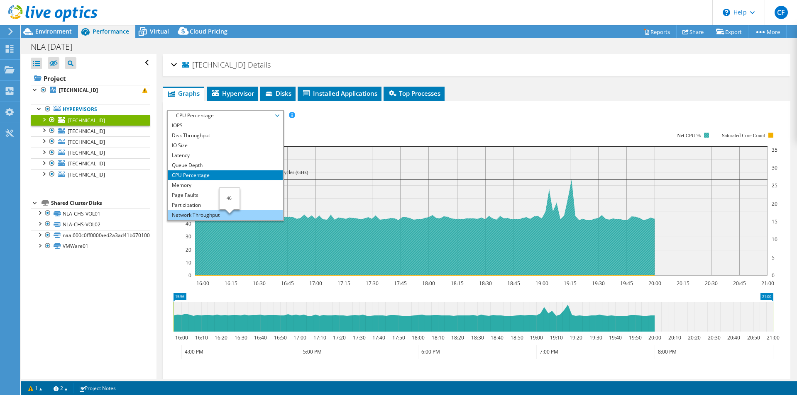
scroll to position [30, 0]
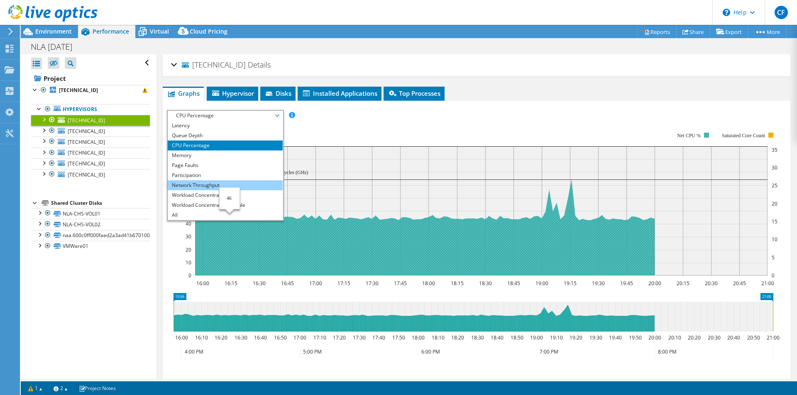
click at [233, 185] on li "Network Throughput" at bounding box center [225, 185] width 115 height 10
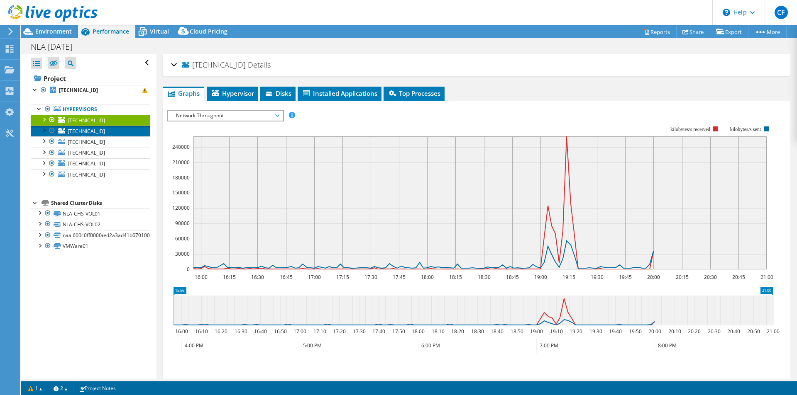
click at [107, 134] on link "10.115.204.170" at bounding box center [90, 131] width 119 height 11
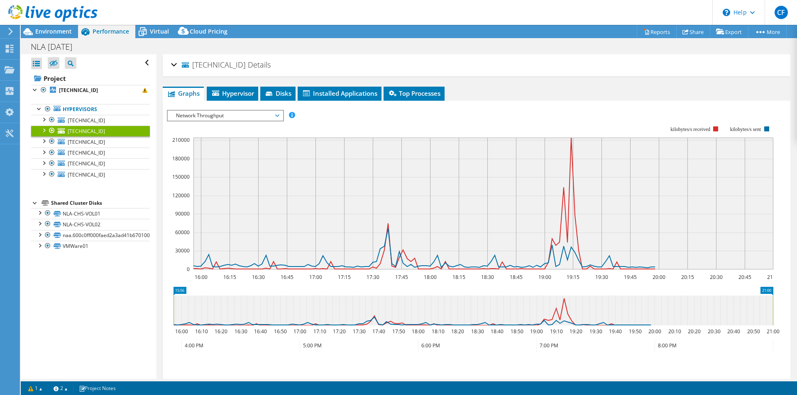
click at [273, 118] on span "Network Throughput" at bounding box center [225, 116] width 107 height 10
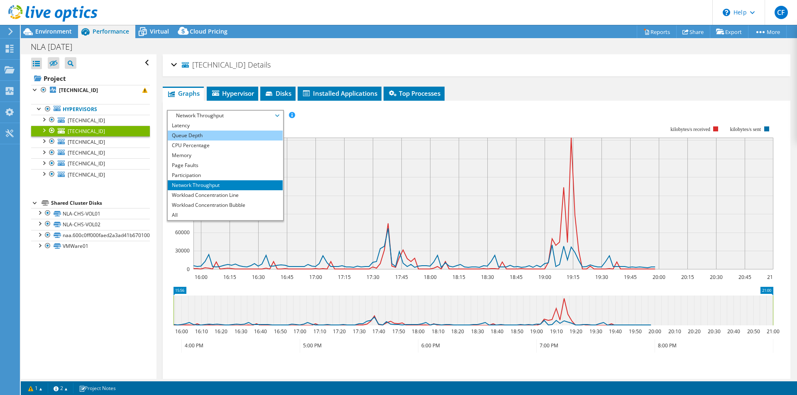
scroll to position [0, 0]
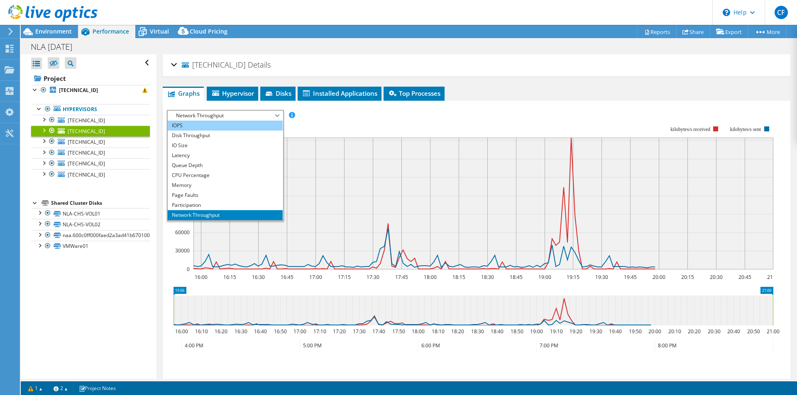
click at [193, 127] on li "IOPS" at bounding box center [225, 126] width 115 height 10
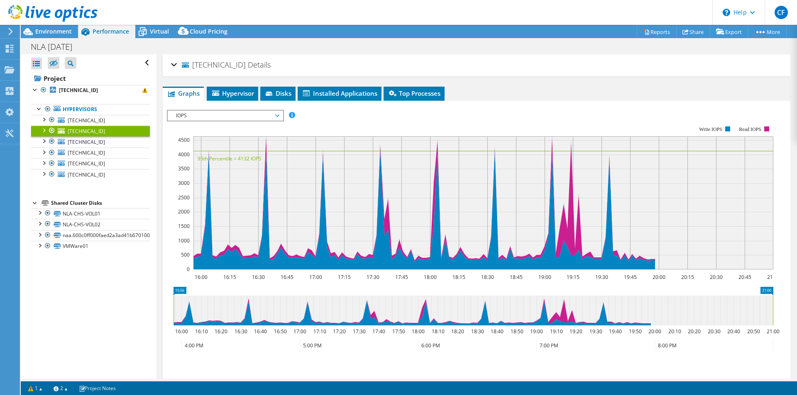
click at [276, 114] on span "IOPS" at bounding box center [225, 116] width 107 height 10
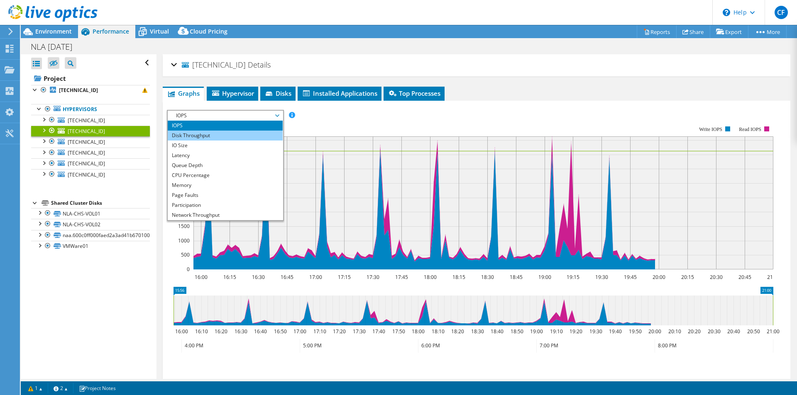
click at [223, 140] on li "Disk Throughput" at bounding box center [225, 136] width 115 height 10
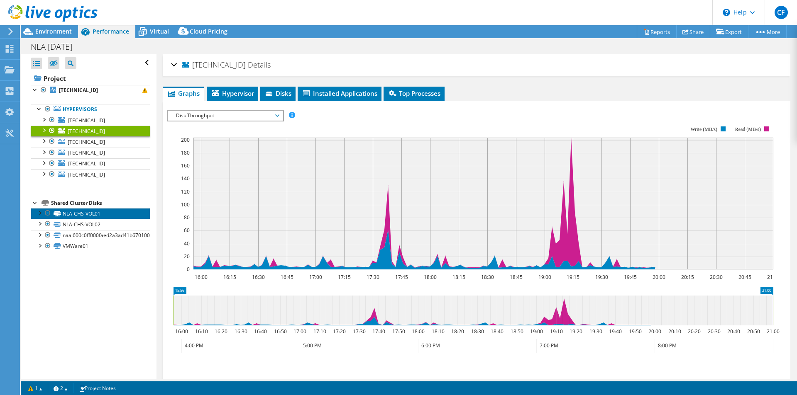
click at [87, 212] on link "NLA-CHS-VOL01" at bounding box center [90, 213] width 119 height 11
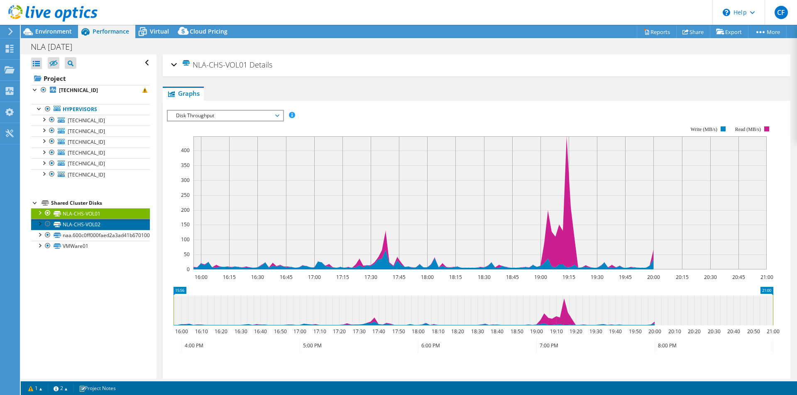
click at [88, 220] on link "NLA-CHS-VOL02" at bounding box center [90, 224] width 119 height 11
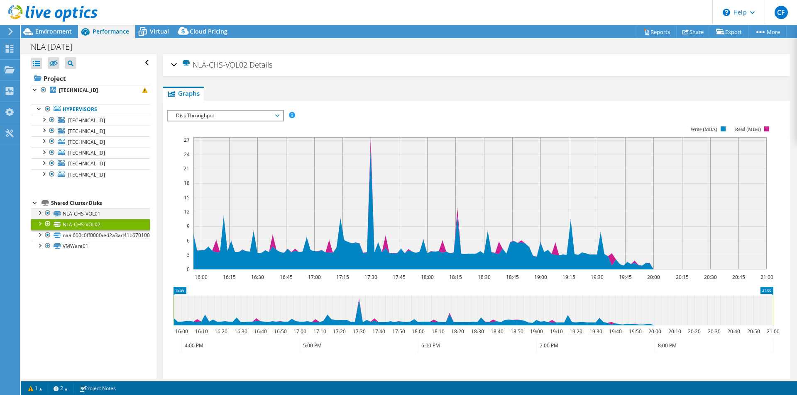
click at [37, 215] on div at bounding box center [39, 212] width 8 height 8
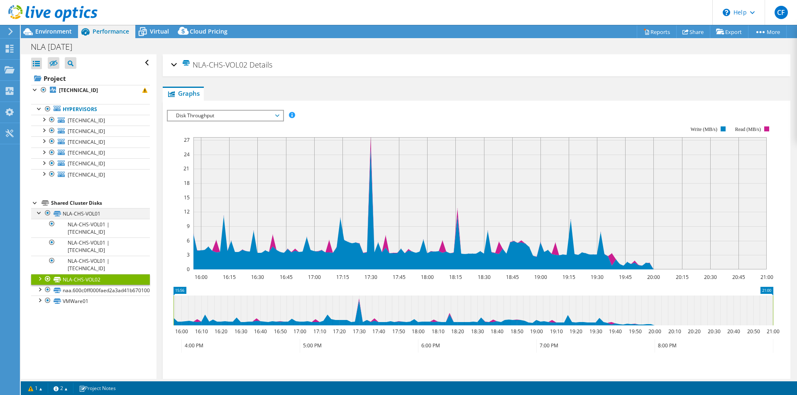
click at [37, 215] on div at bounding box center [39, 212] width 8 height 8
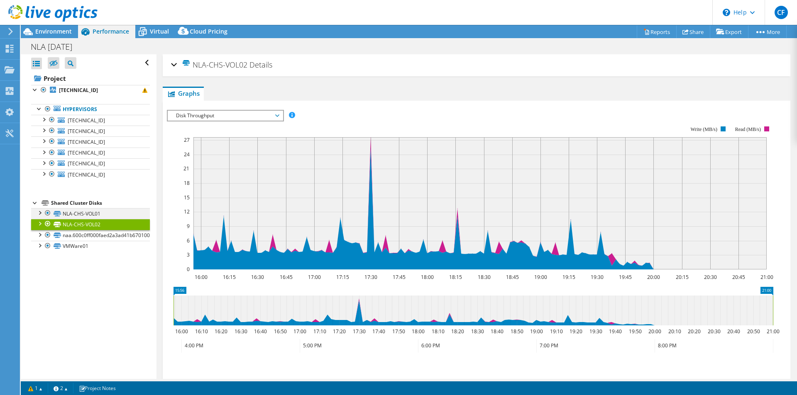
click at [40, 215] on div at bounding box center [39, 212] width 8 height 8
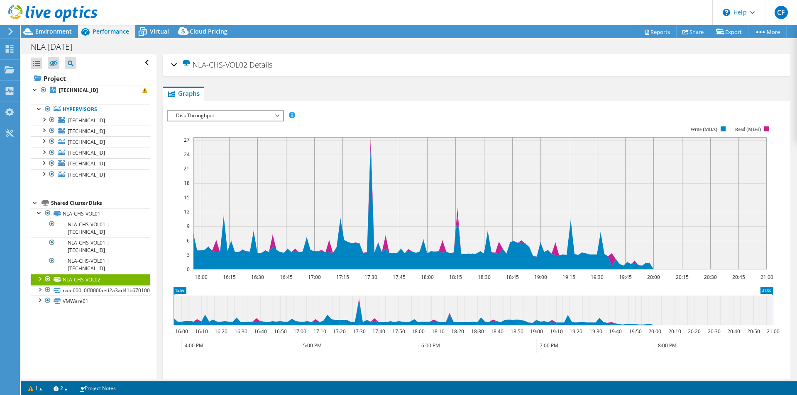
click at [40, 280] on div at bounding box center [39, 278] width 8 height 8
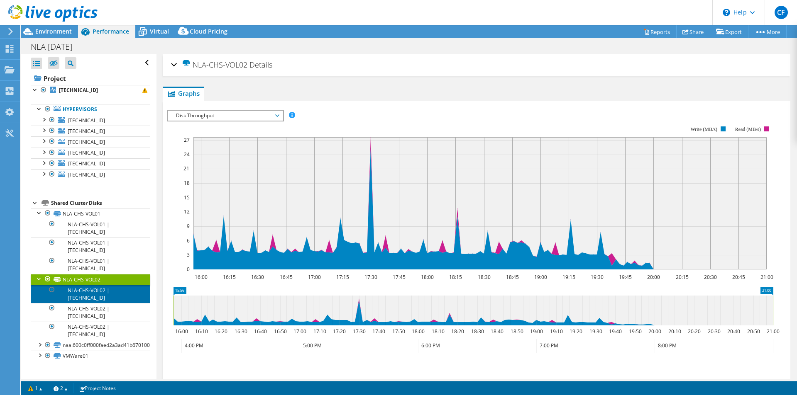
click at [101, 295] on link "NLA-CHS-VOL02 | 10.115.204.146" at bounding box center [90, 294] width 119 height 18
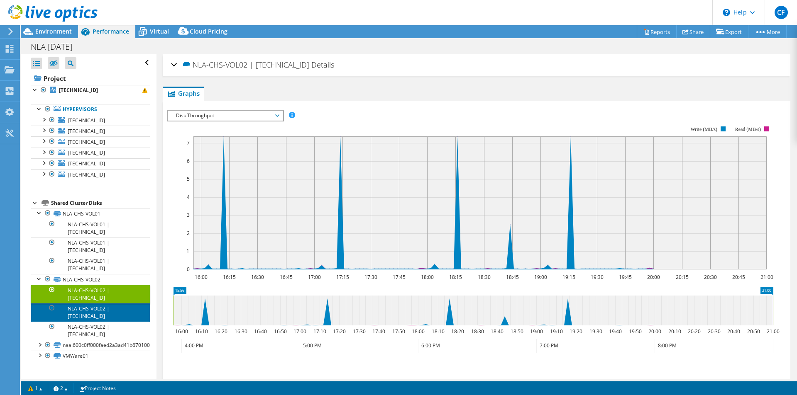
click at [116, 312] on link "NLA-CHS-VOL02 | 10.115.204.170" at bounding box center [90, 312] width 119 height 18
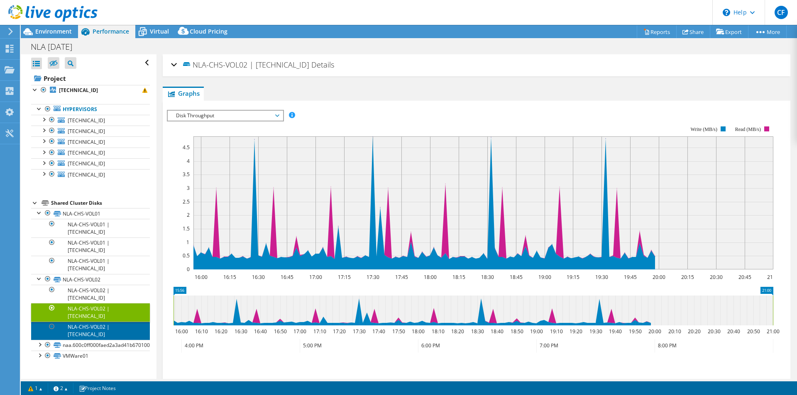
click at [115, 327] on link "NLA-CHS-VOL02 | 10.115.204.239" at bounding box center [90, 331] width 119 height 18
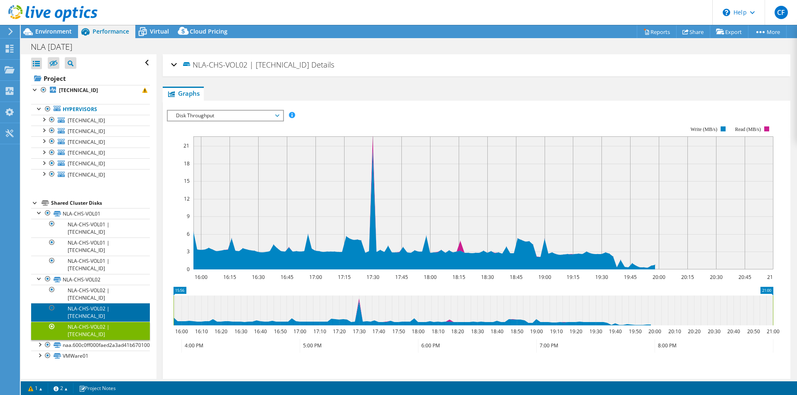
click at [116, 311] on link "NLA-CHS-VOL02 | 10.115.204.170" at bounding box center [90, 312] width 119 height 18
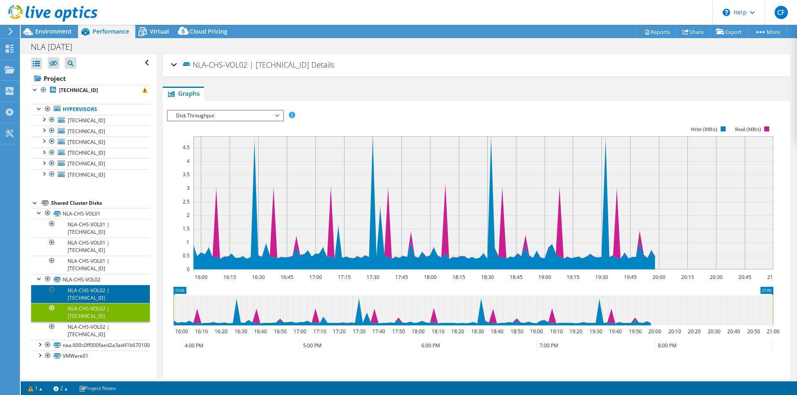
click at [120, 297] on link "NLA-CHS-VOL02 | 10.115.204.146" at bounding box center [90, 294] width 119 height 18
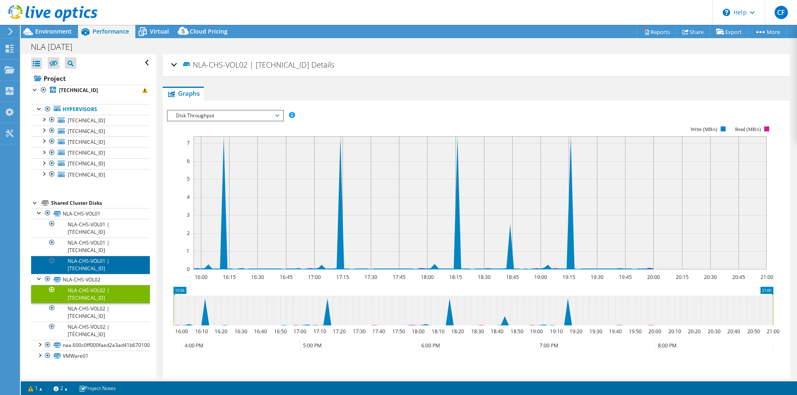
click at [117, 263] on link "NLA-CHS-VOL01 | 10.115.204.239" at bounding box center [90, 265] width 119 height 18
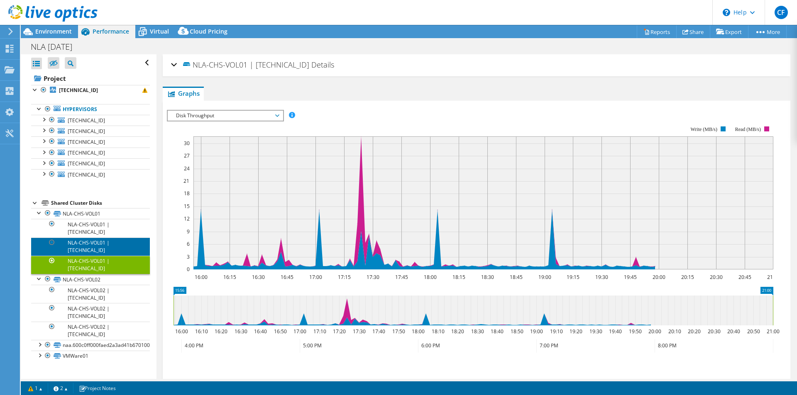
click at [109, 248] on link "NLA-CHS-VOL01 | 10.115.204.170" at bounding box center [90, 247] width 119 height 18
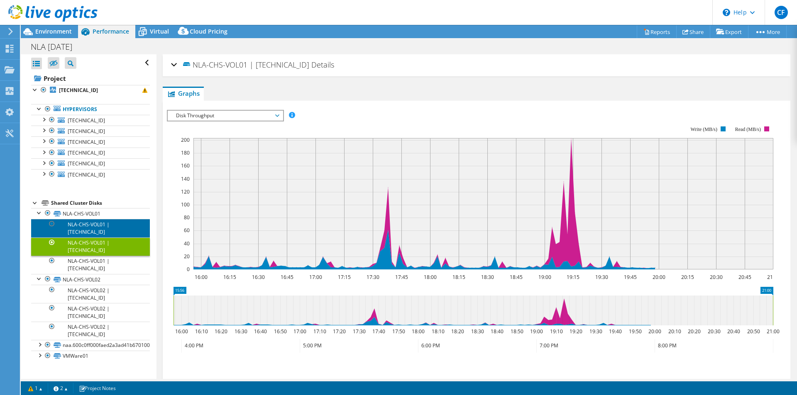
click at [110, 232] on link "NLA-CHS-VOL01 | 10.115.204.146" at bounding box center [90, 228] width 119 height 18
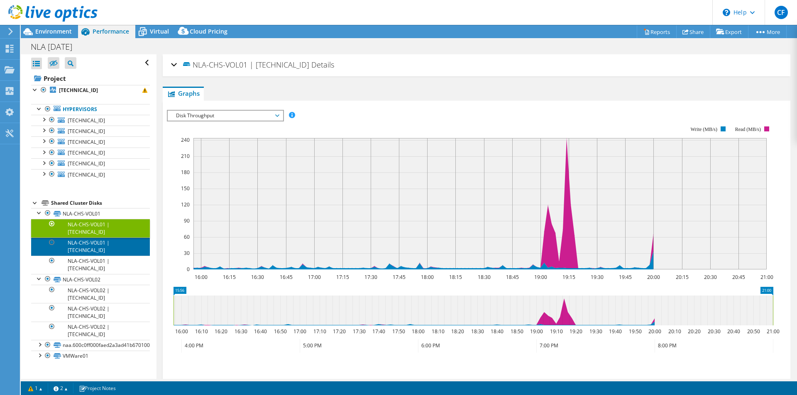
click at [93, 241] on link "NLA-CHS-VOL01 | 10.115.204.170" at bounding box center [90, 247] width 119 height 18
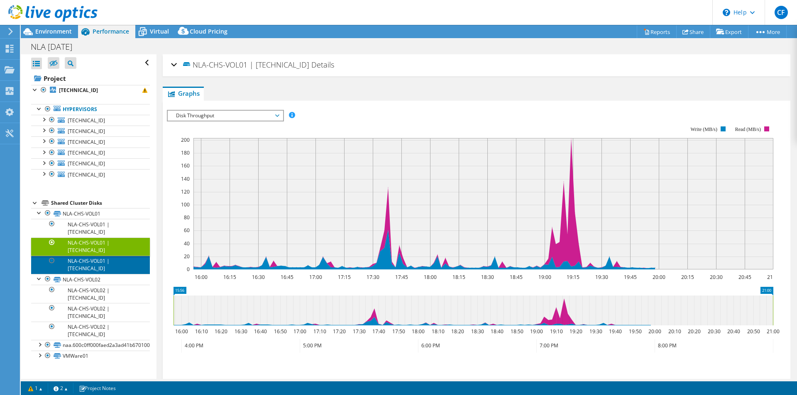
click at [94, 266] on link "NLA-CHS-VOL01 | 10.115.204.239" at bounding box center [90, 265] width 119 height 18
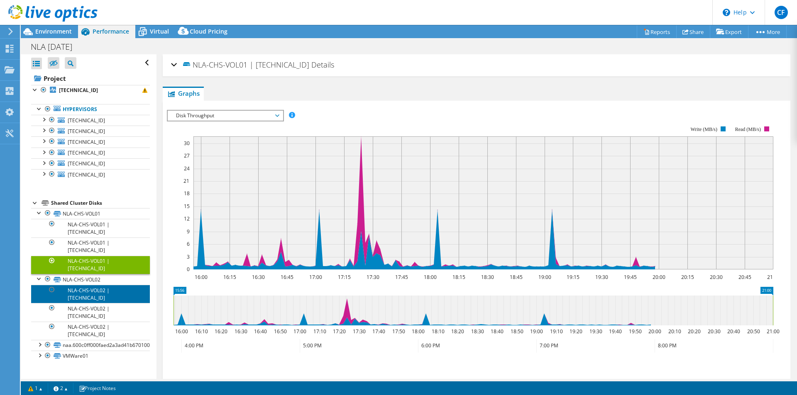
click at [104, 295] on link "NLA-CHS-VOL02 | 10.115.204.146" at bounding box center [90, 294] width 119 height 18
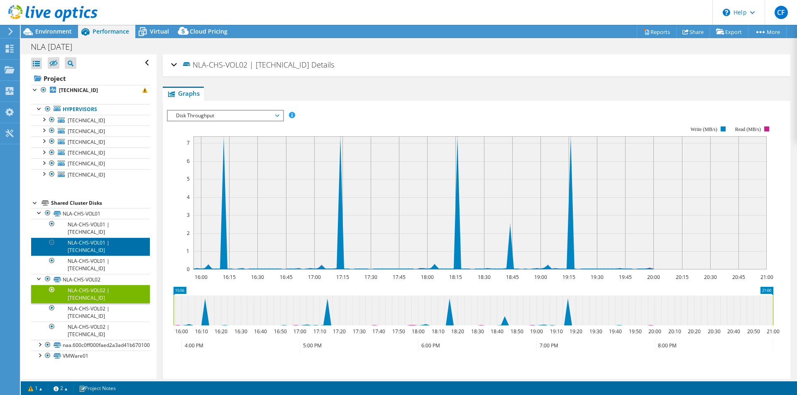
click at [113, 247] on link "NLA-CHS-VOL01 | 10.115.204.170" at bounding box center [90, 247] width 119 height 18
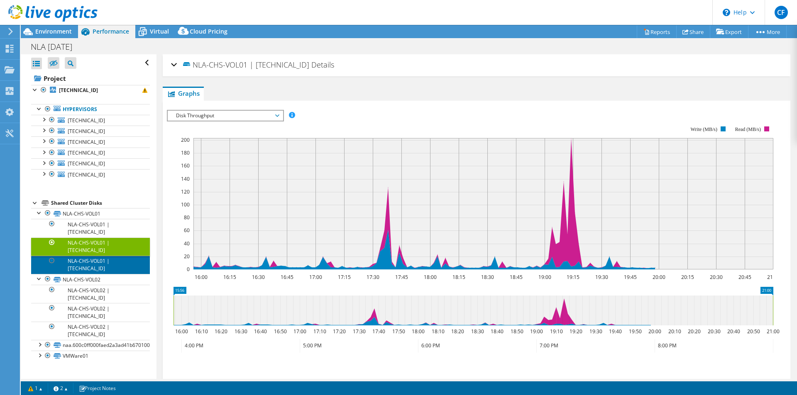
click at [115, 269] on link "NLA-CHS-VOL01 | 10.115.204.239" at bounding box center [90, 265] width 119 height 18
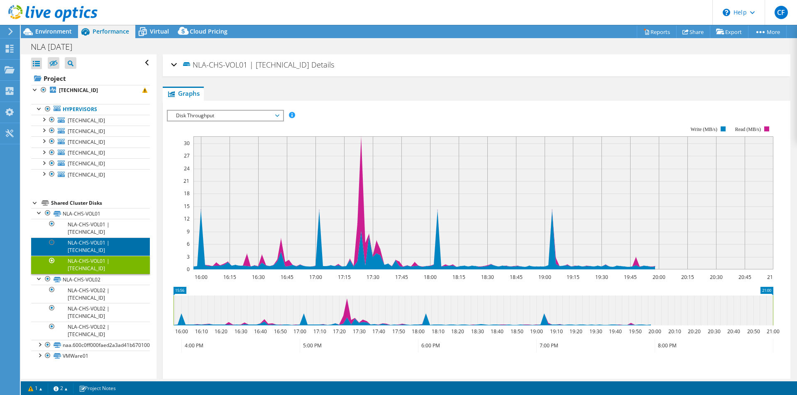
click at [119, 245] on link "NLA-CHS-VOL01 | 10.115.204.170" at bounding box center [90, 247] width 119 height 18
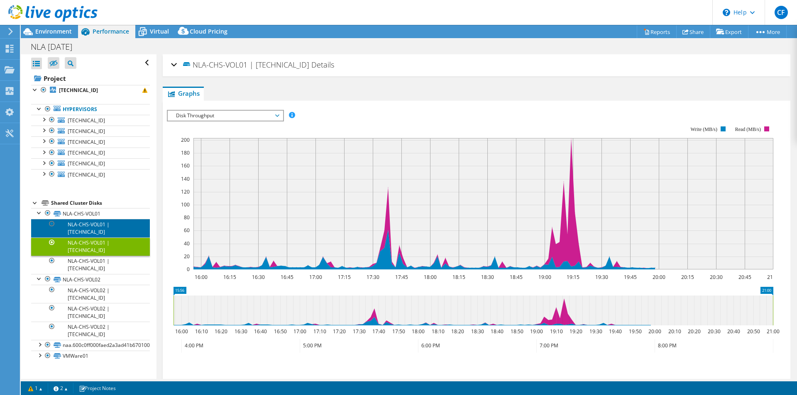
click at [124, 227] on link "NLA-CHS-VOL01 | 10.115.204.146" at bounding box center [90, 228] width 119 height 18
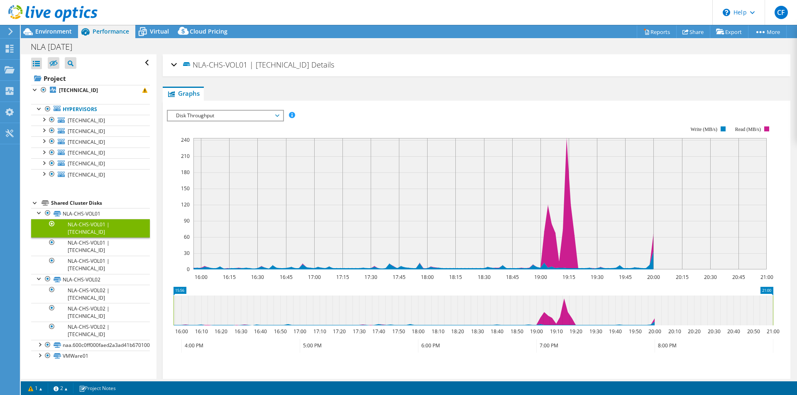
click at [277, 116] on span "Disk Throughput" at bounding box center [225, 116] width 107 height 10
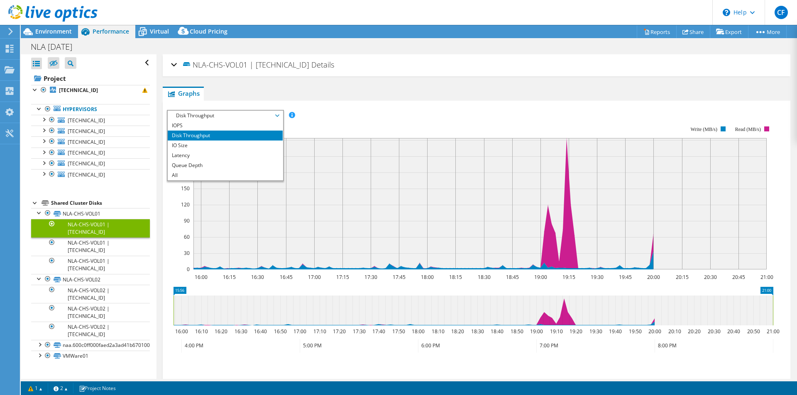
scroll to position [71, 0]
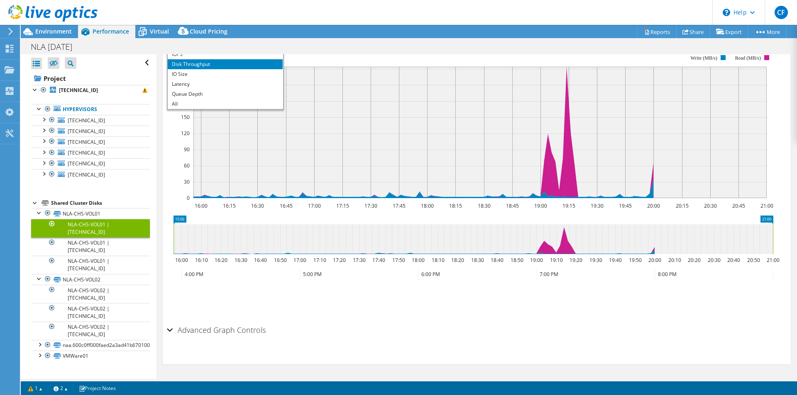
click at [313, 294] on ul "Save Zoom" at bounding box center [474, 299] width 615 height 24
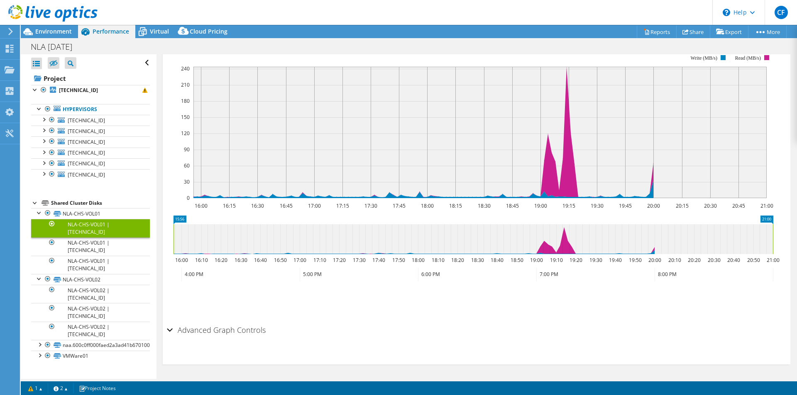
click at [174, 329] on h2 "Advanced Graph Controls" at bounding box center [216, 330] width 99 height 17
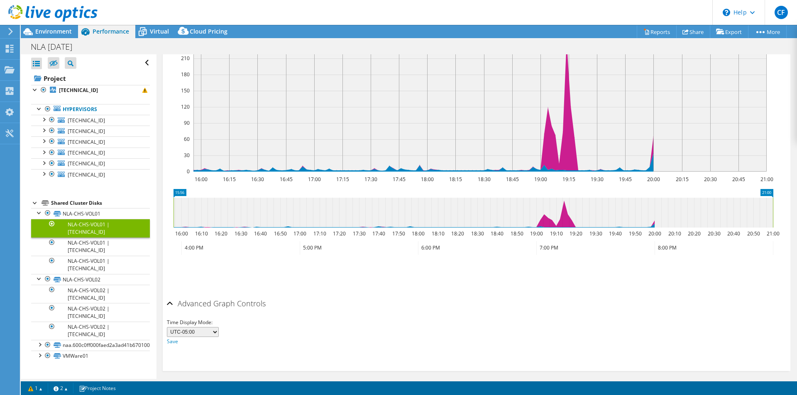
scroll to position [0, 0]
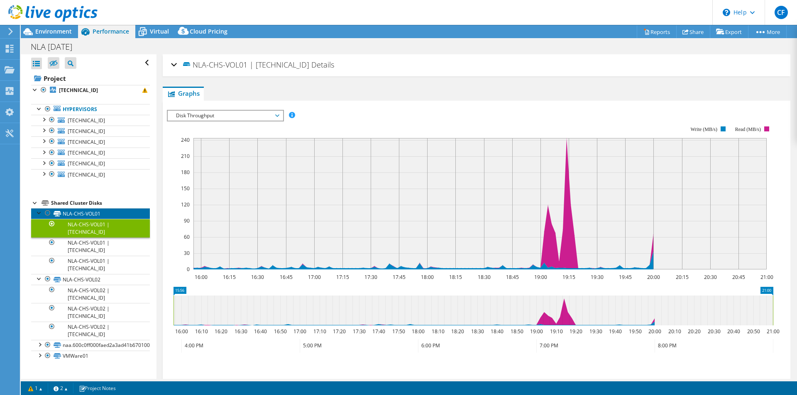
click at [80, 215] on link "NLA-CHS-VOL01" at bounding box center [90, 213] width 119 height 11
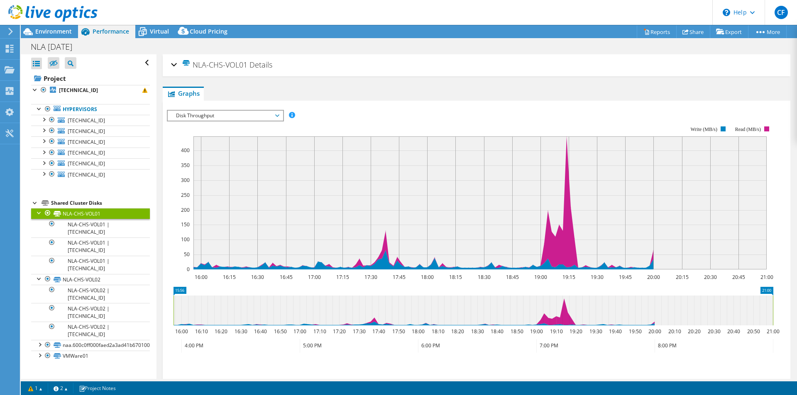
click at [38, 214] on div at bounding box center [39, 212] width 8 height 8
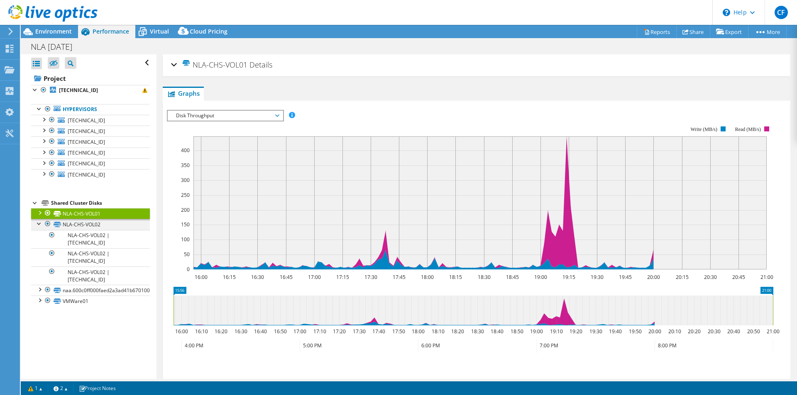
click at [38, 224] on div at bounding box center [39, 223] width 8 height 8
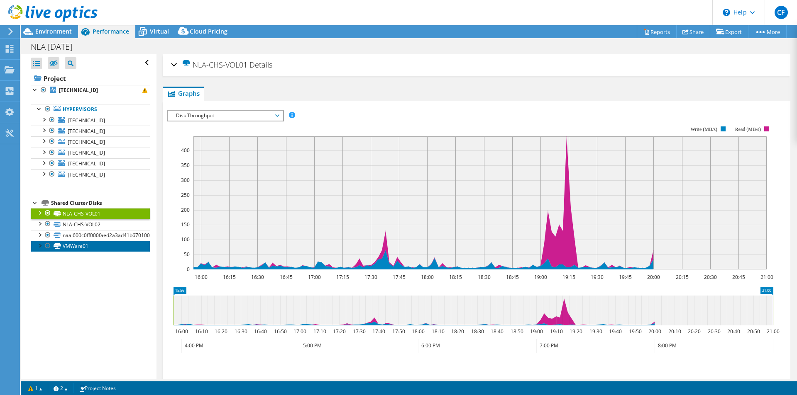
click at [68, 249] on link "VMWare01" at bounding box center [90, 246] width 119 height 11
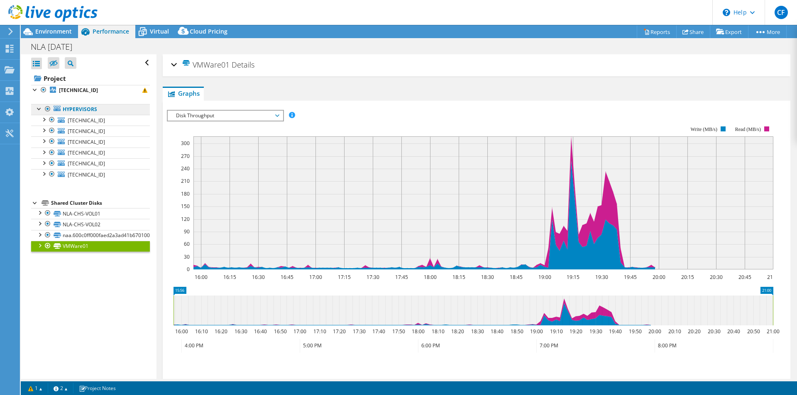
click at [79, 110] on link "Hypervisors" at bounding box center [90, 109] width 119 height 11
click at [91, 86] on link "10.115.204.146" at bounding box center [90, 90] width 119 height 11
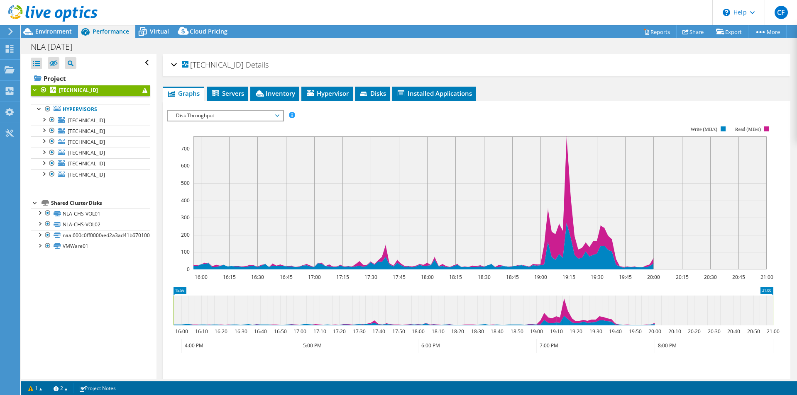
click at [230, 119] on span "Disk Throughput" at bounding box center [225, 116] width 107 height 10
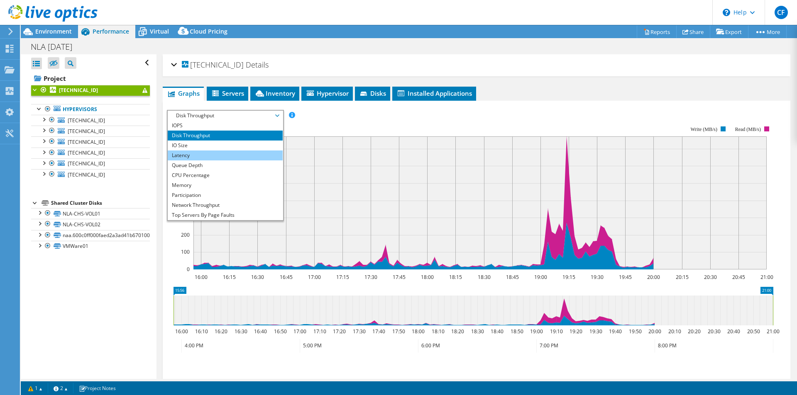
click at [212, 156] on li "Latency" at bounding box center [225, 156] width 115 height 10
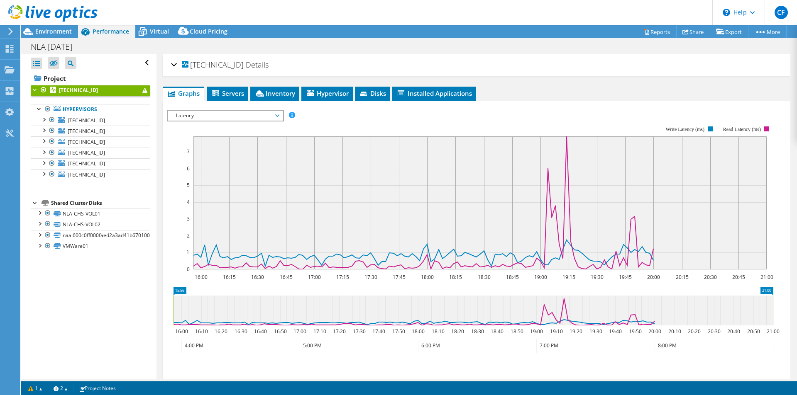
click at [209, 118] on span "Latency" at bounding box center [225, 116] width 107 height 10
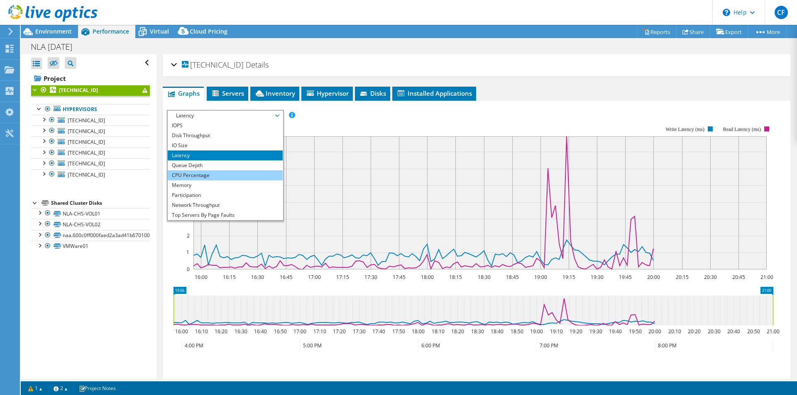
click at [214, 175] on li "CPU Percentage" at bounding box center [225, 176] width 115 height 10
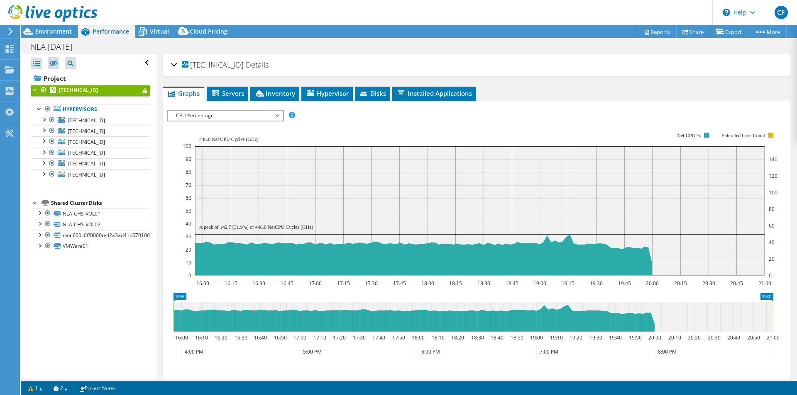
click at [273, 117] on span "CPU Percentage" at bounding box center [225, 116] width 107 height 10
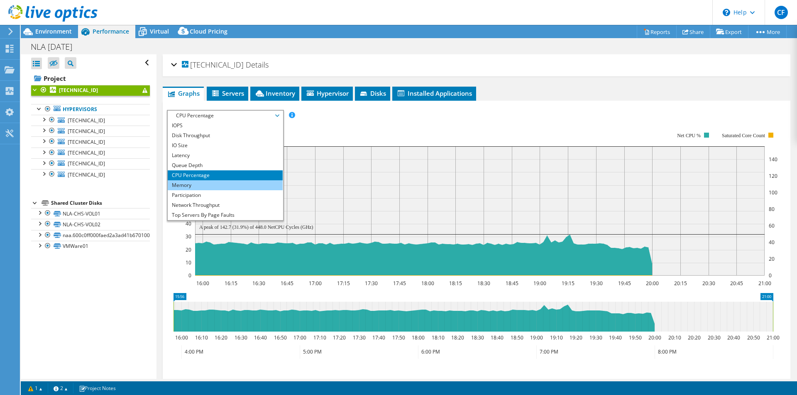
click at [212, 188] on li "Memory" at bounding box center [225, 185] width 115 height 10
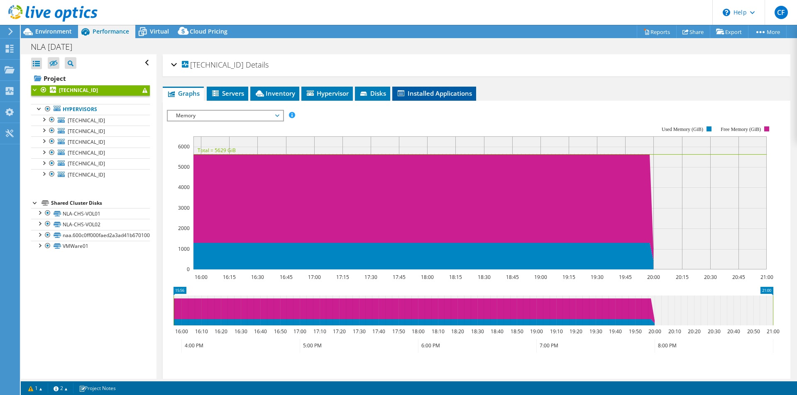
click at [440, 91] on span "Installed Applications" at bounding box center [434, 93] width 76 height 8
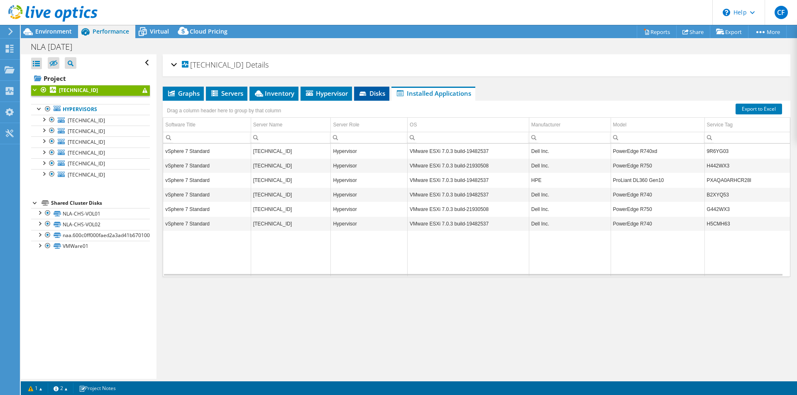
click at [376, 92] on span "Disks" at bounding box center [371, 93] width 27 height 8
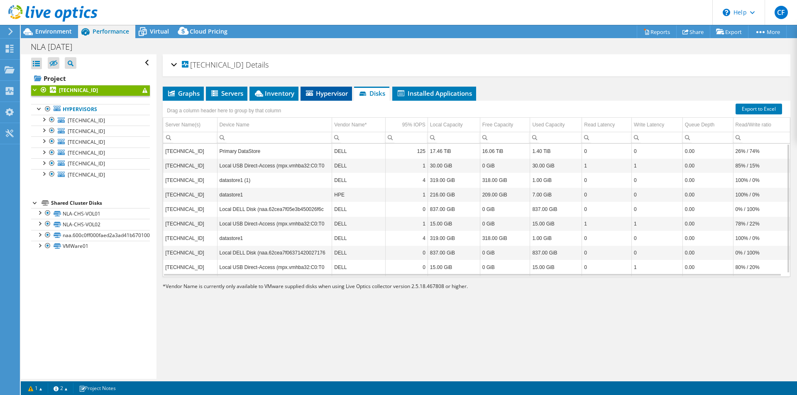
click at [315, 92] on span "Hypervisor" at bounding box center [326, 93] width 43 height 8
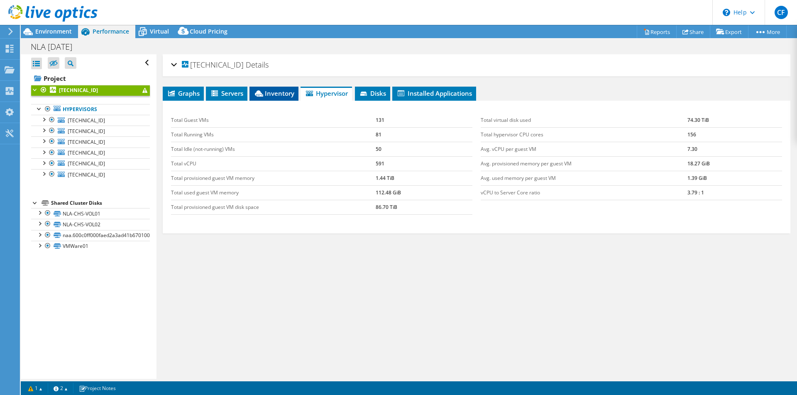
click at [285, 92] on span "Inventory" at bounding box center [274, 93] width 41 height 8
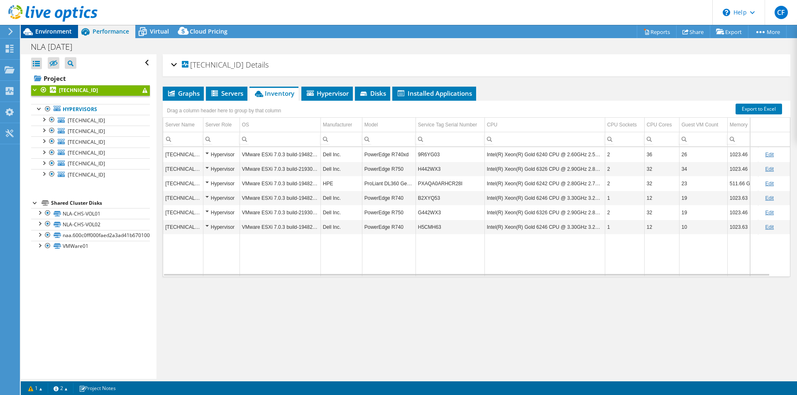
click at [55, 28] on span "Environment" at bounding box center [53, 31] width 37 height 8
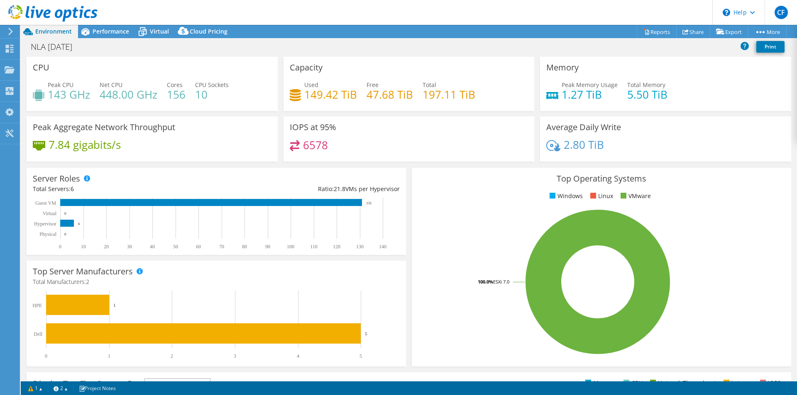
click at [632, 86] on span "Total Memory" at bounding box center [646, 85] width 38 height 8
click at [110, 26] on div "Performance" at bounding box center [106, 31] width 57 height 13
